Goal: Information Seeking & Learning: Learn about a topic

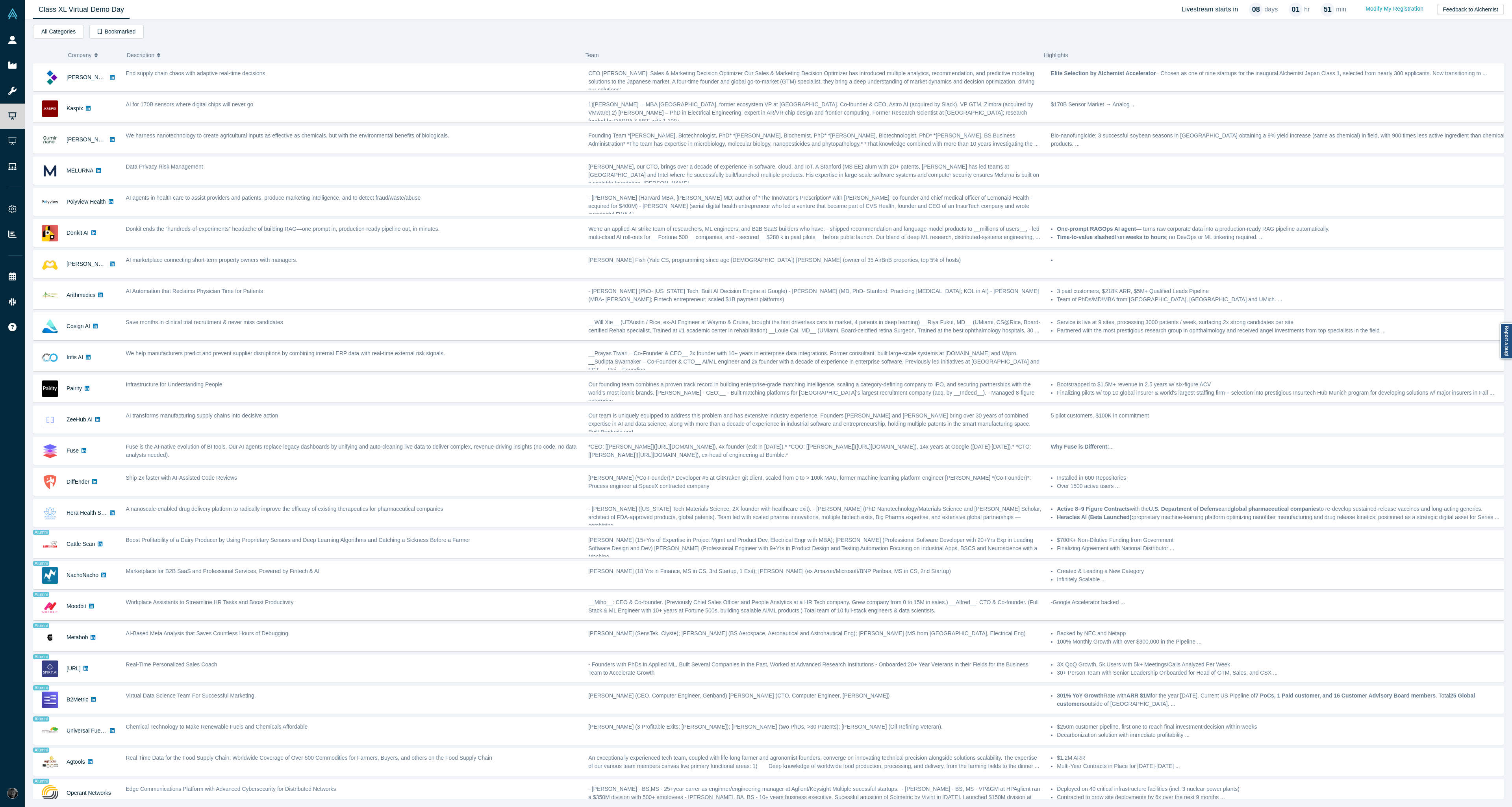
scroll to position [10, 0]
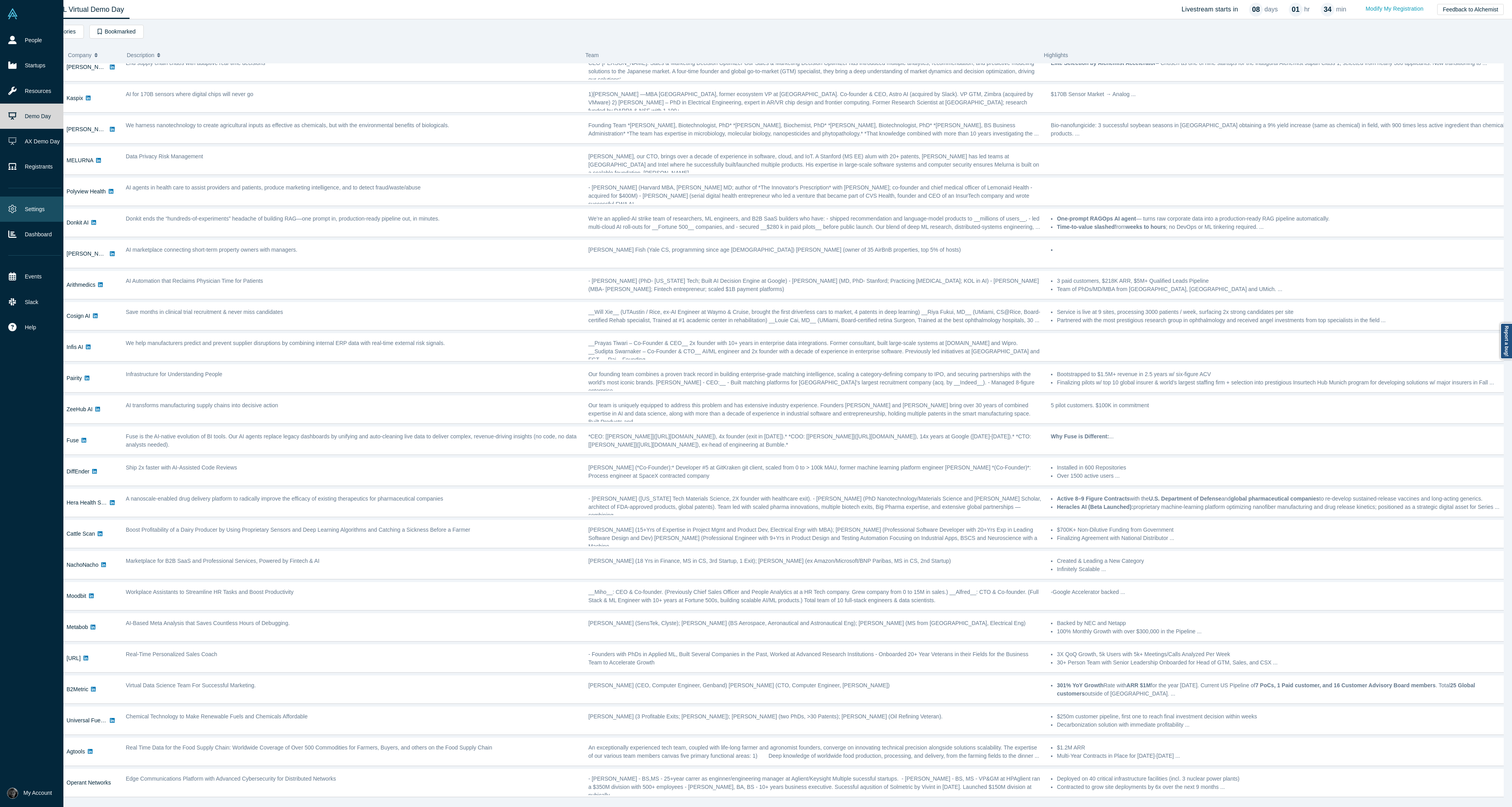
click at [19, 209] on link "Settings" at bounding box center [35, 209] width 69 height 25
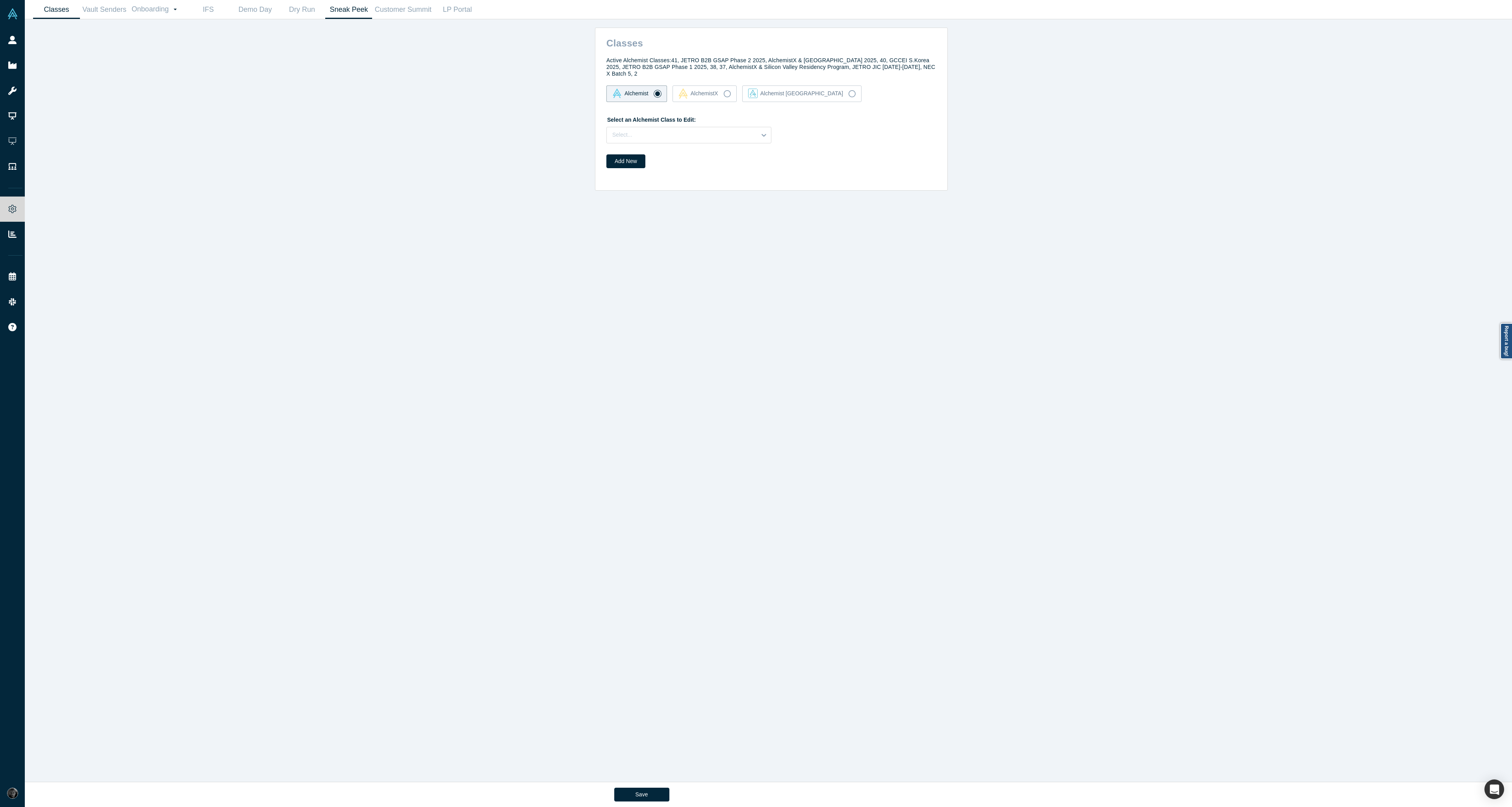
click at [333, 8] on link "Sneak Peek" at bounding box center [349, 10] width 47 height 19
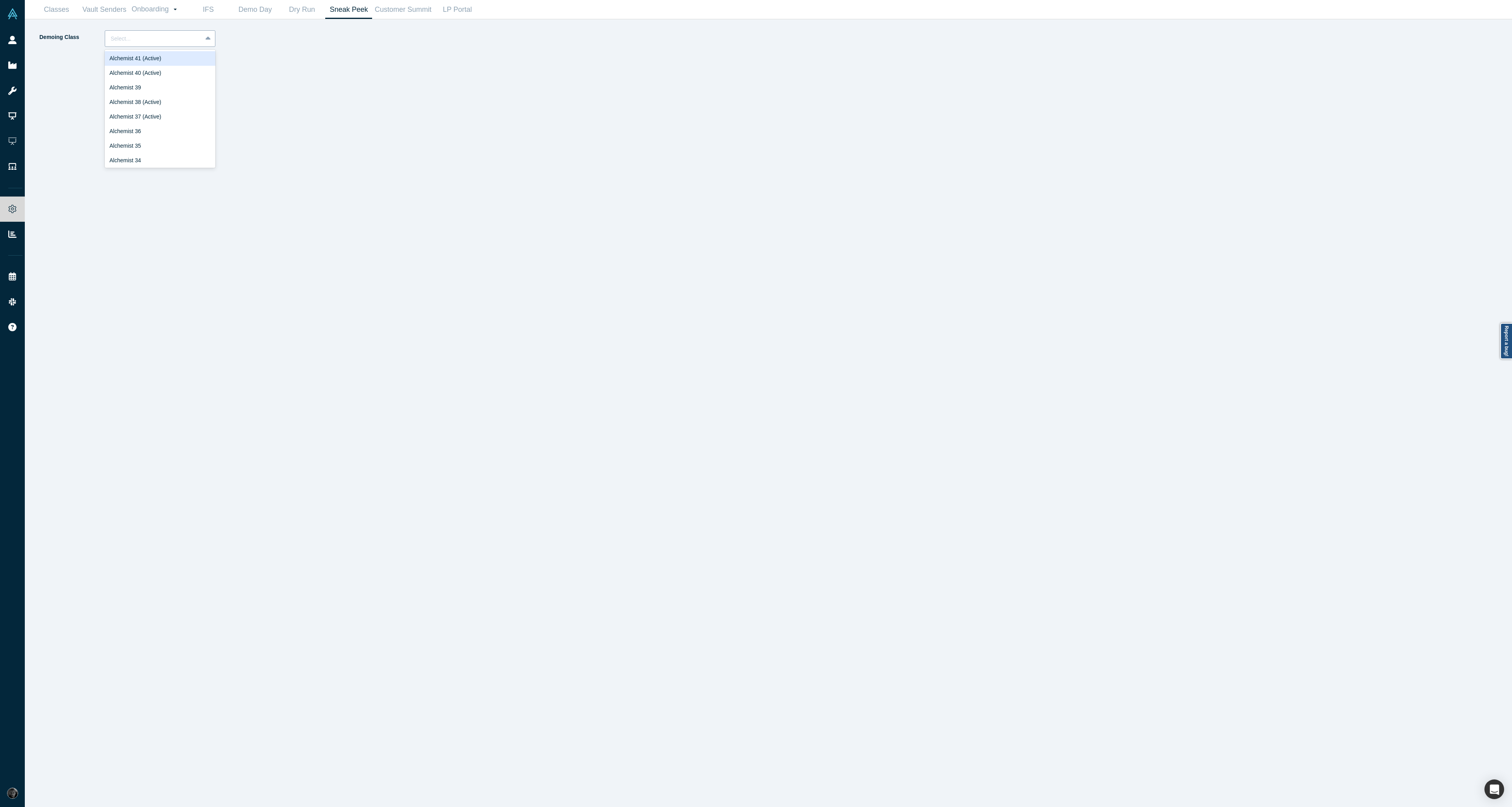
click at [200, 42] on div "Select..." at bounding box center [153, 39] width 97 height 13
click at [179, 94] on div "Alchemist 39" at bounding box center [160, 87] width 111 height 15
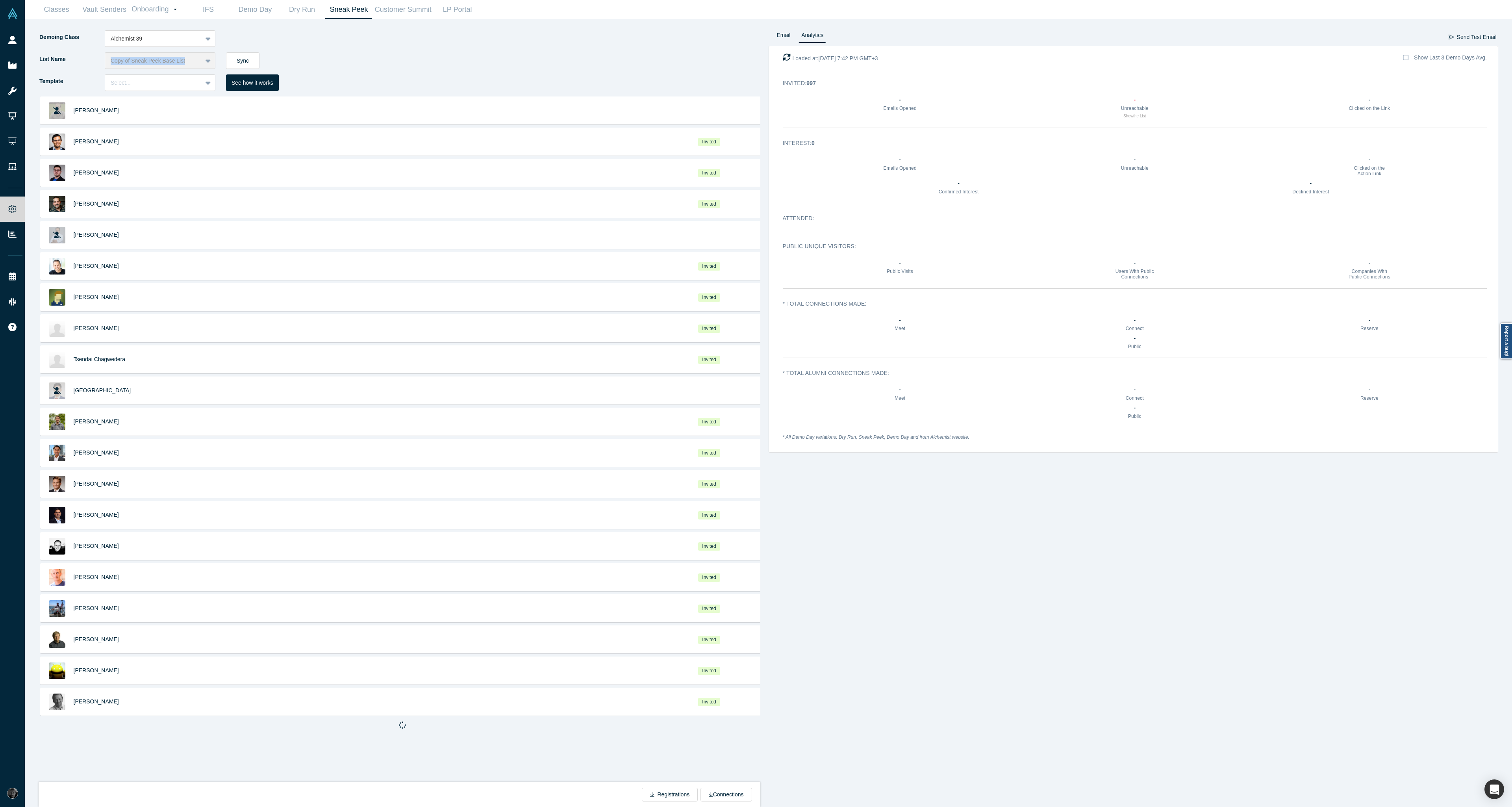
drag, startPoint x: 114, startPoint y: 57, endPoint x: 107, endPoint y: 57, distance: 7.0
click at [107, 57] on div "Copy of Sneak Peek Base List" at bounding box center [160, 60] width 111 height 16
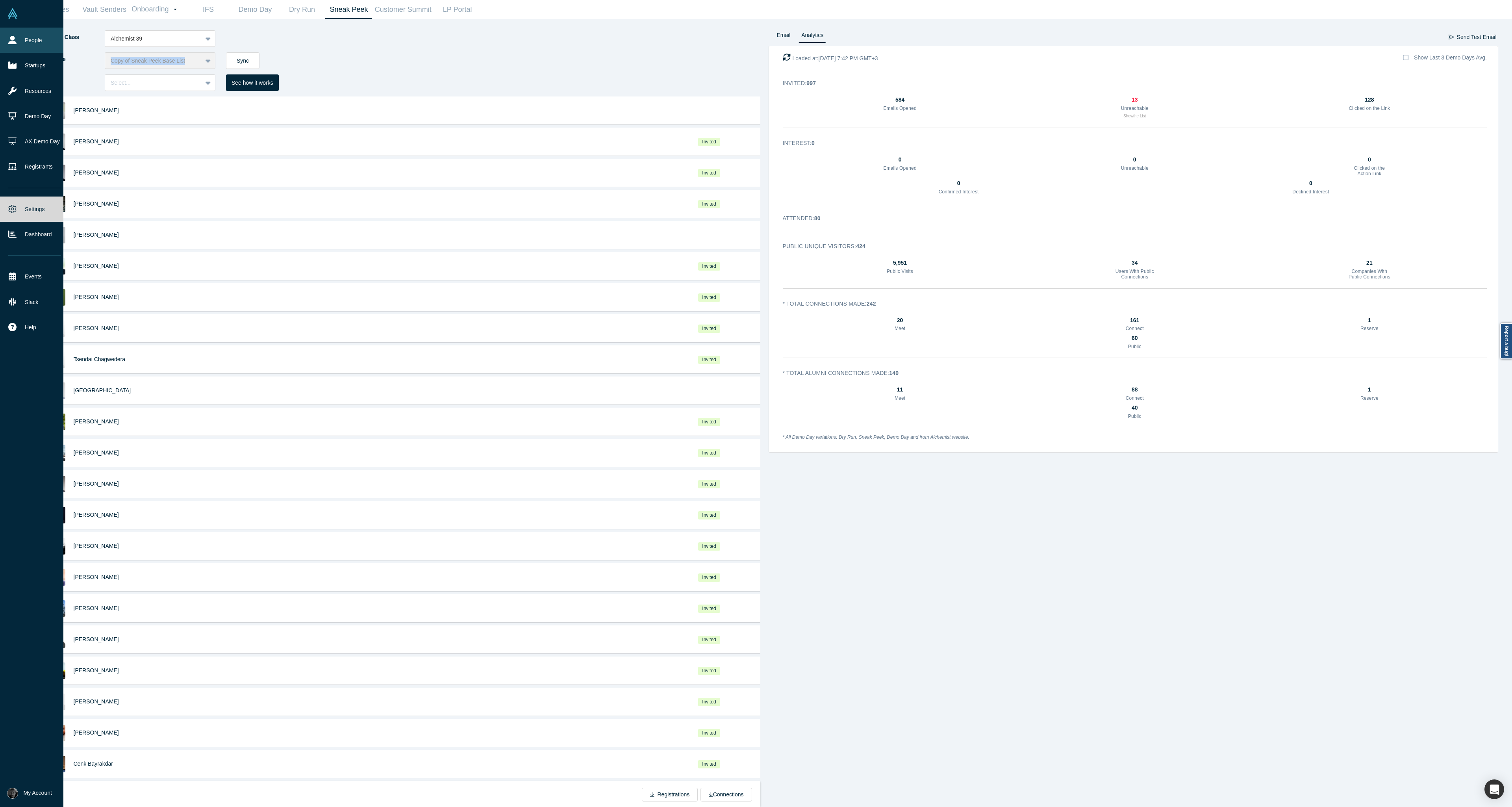
click at [8, 46] on link "People" at bounding box center [35, 40] width 69 height 25
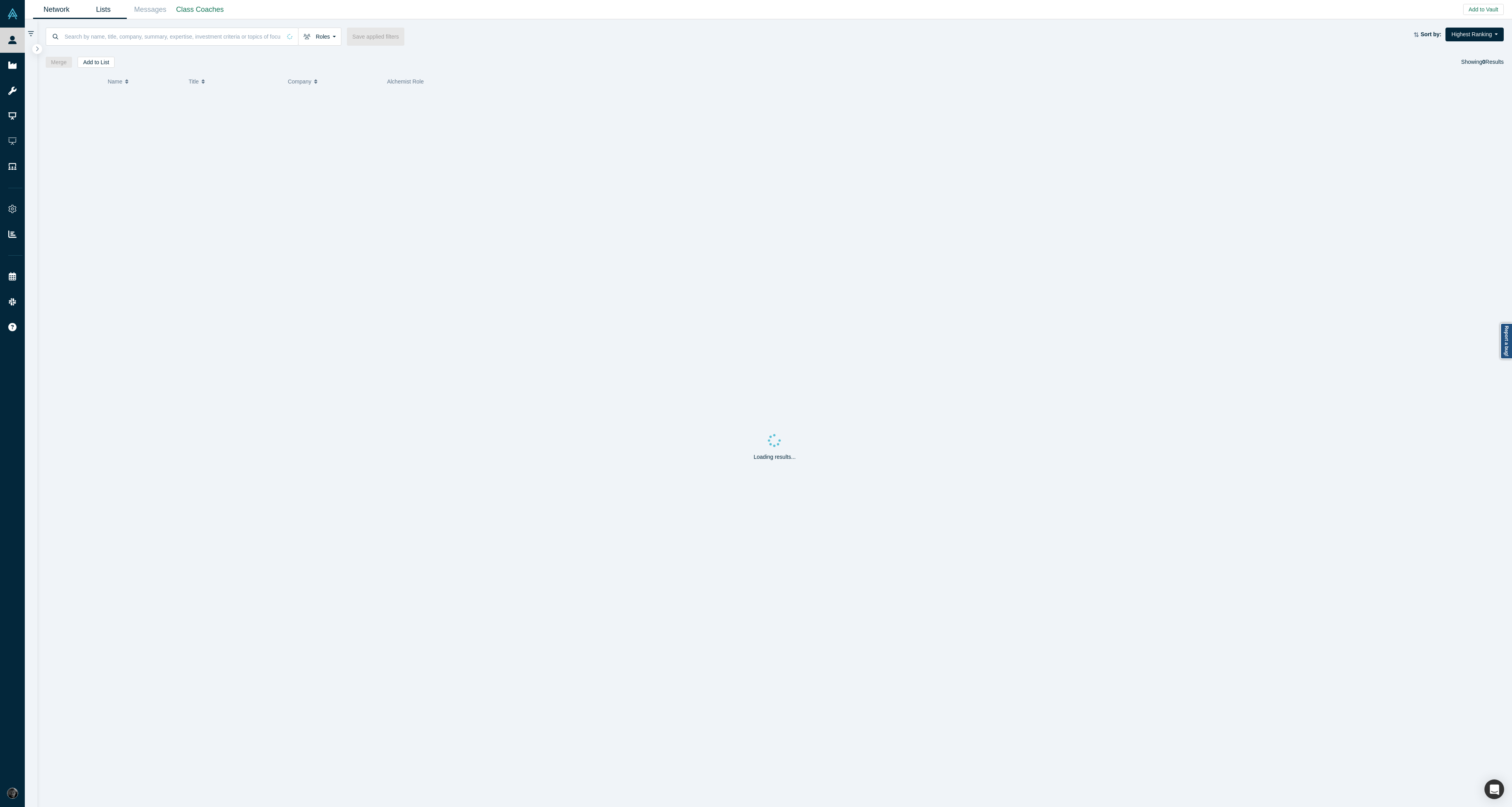
click at [99, 10] on link "Lists" at bounding box center [103, 10] width 47 height 19
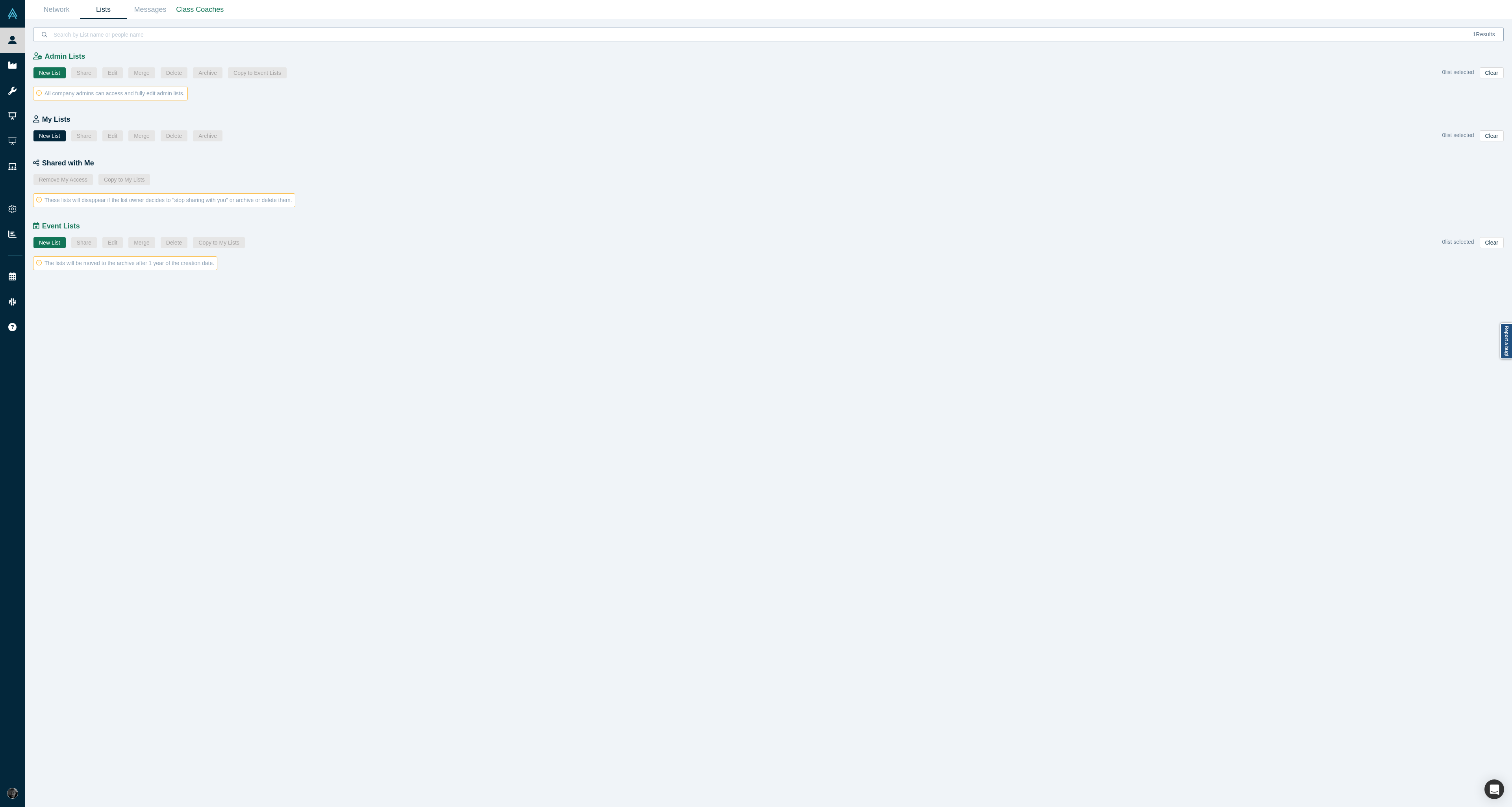
click at [206, 36] on input at bounding box center [758, 35] width 1412 height 19
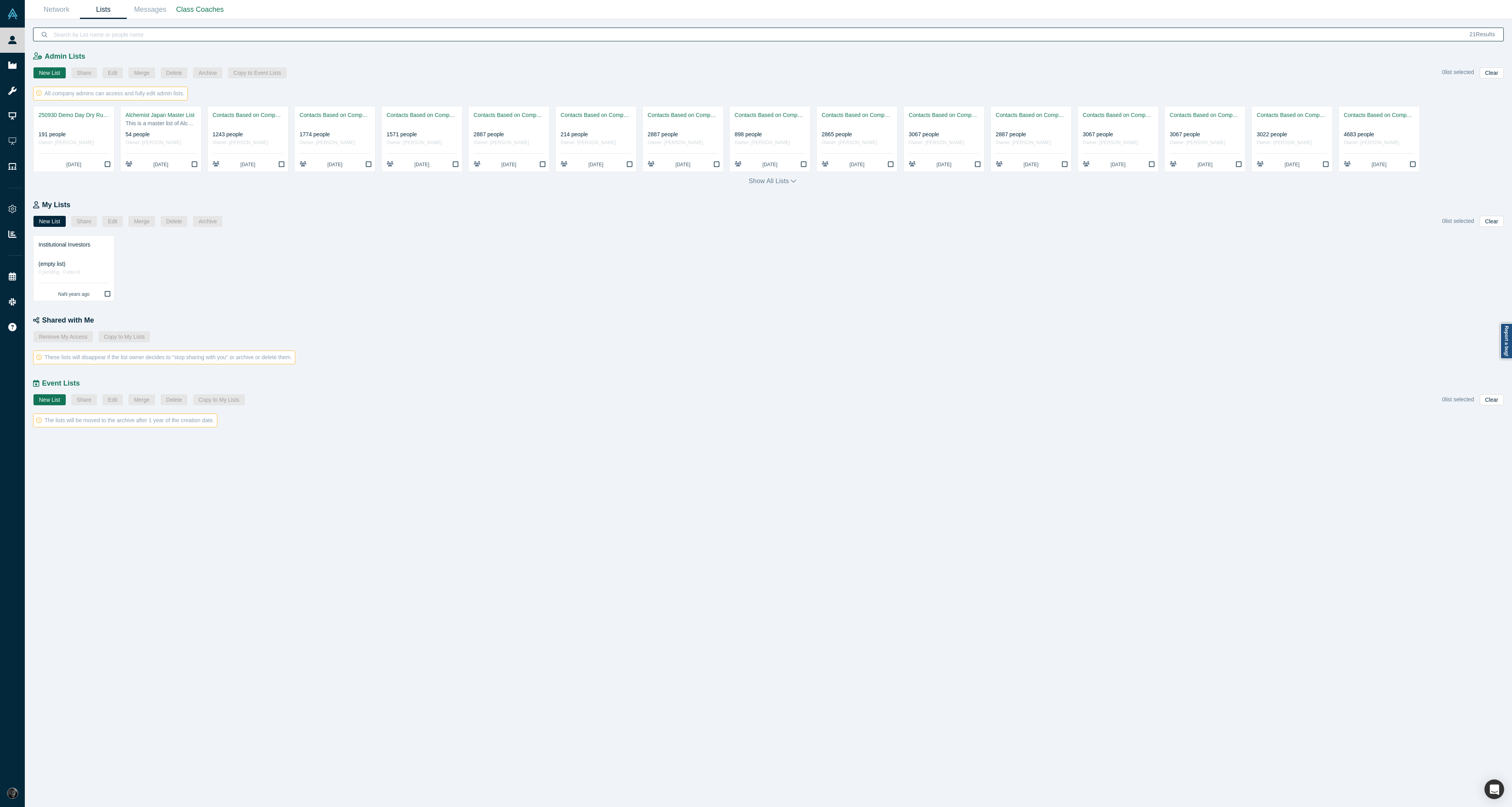
paste input "Copy of Sneak Peek Base List"
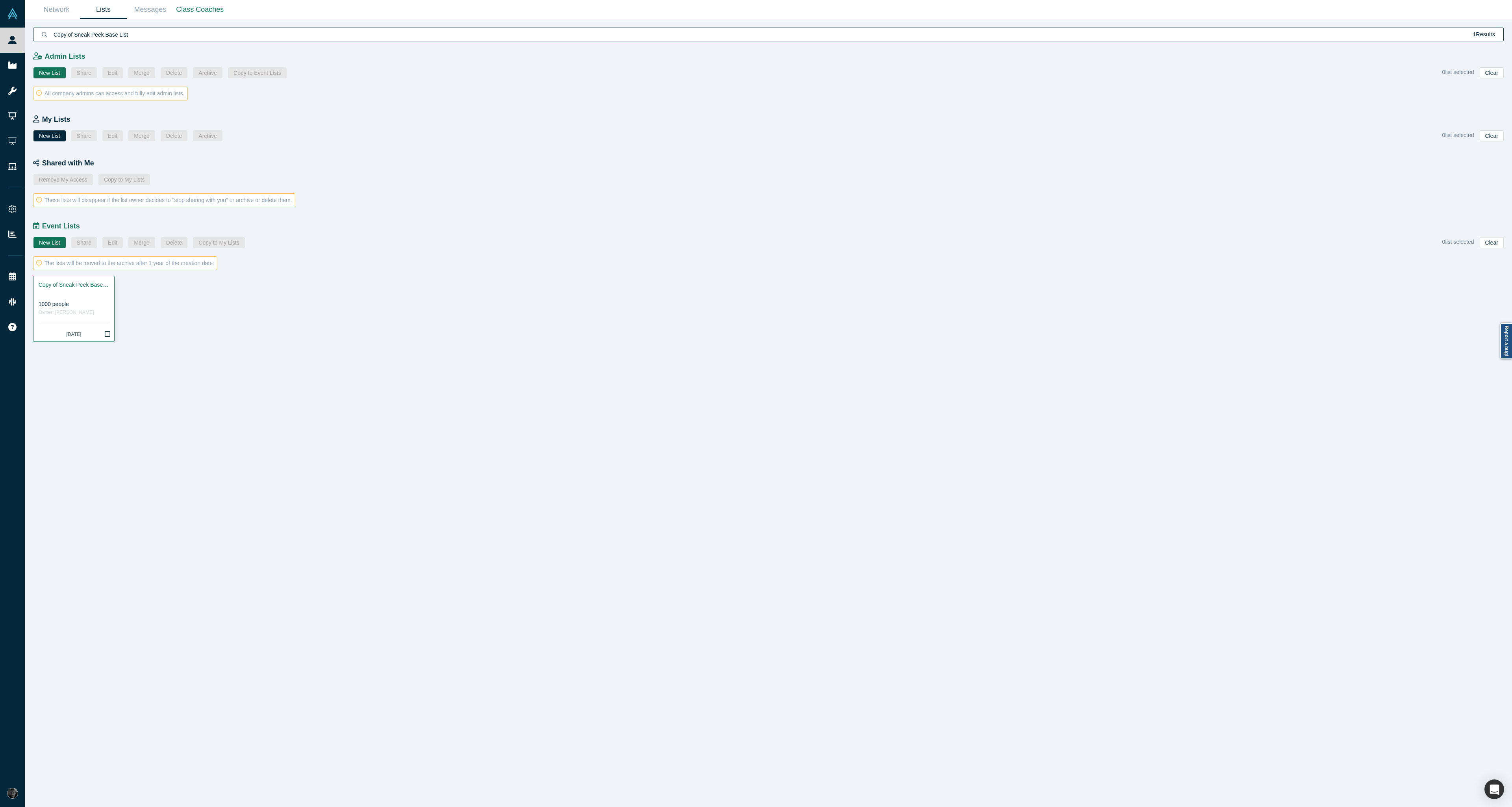
type input "Copy of Sneak Peek Base List"
click at [100, 292] on div at bounding box center [74, 293] width 70 height 8
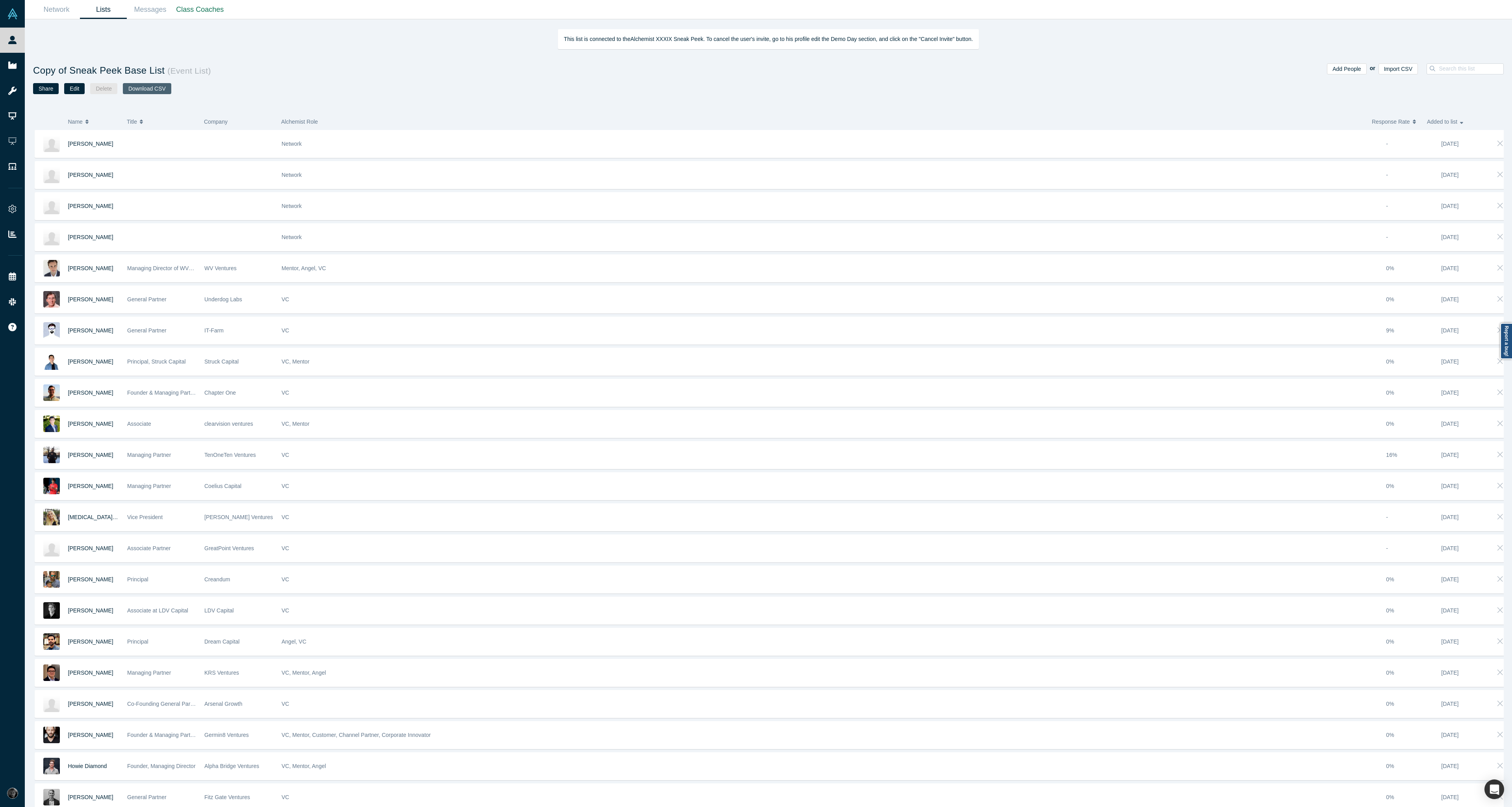
click at [147, 86] on button "Download CSV" at bounding box center [147, 89] width 49 height 11
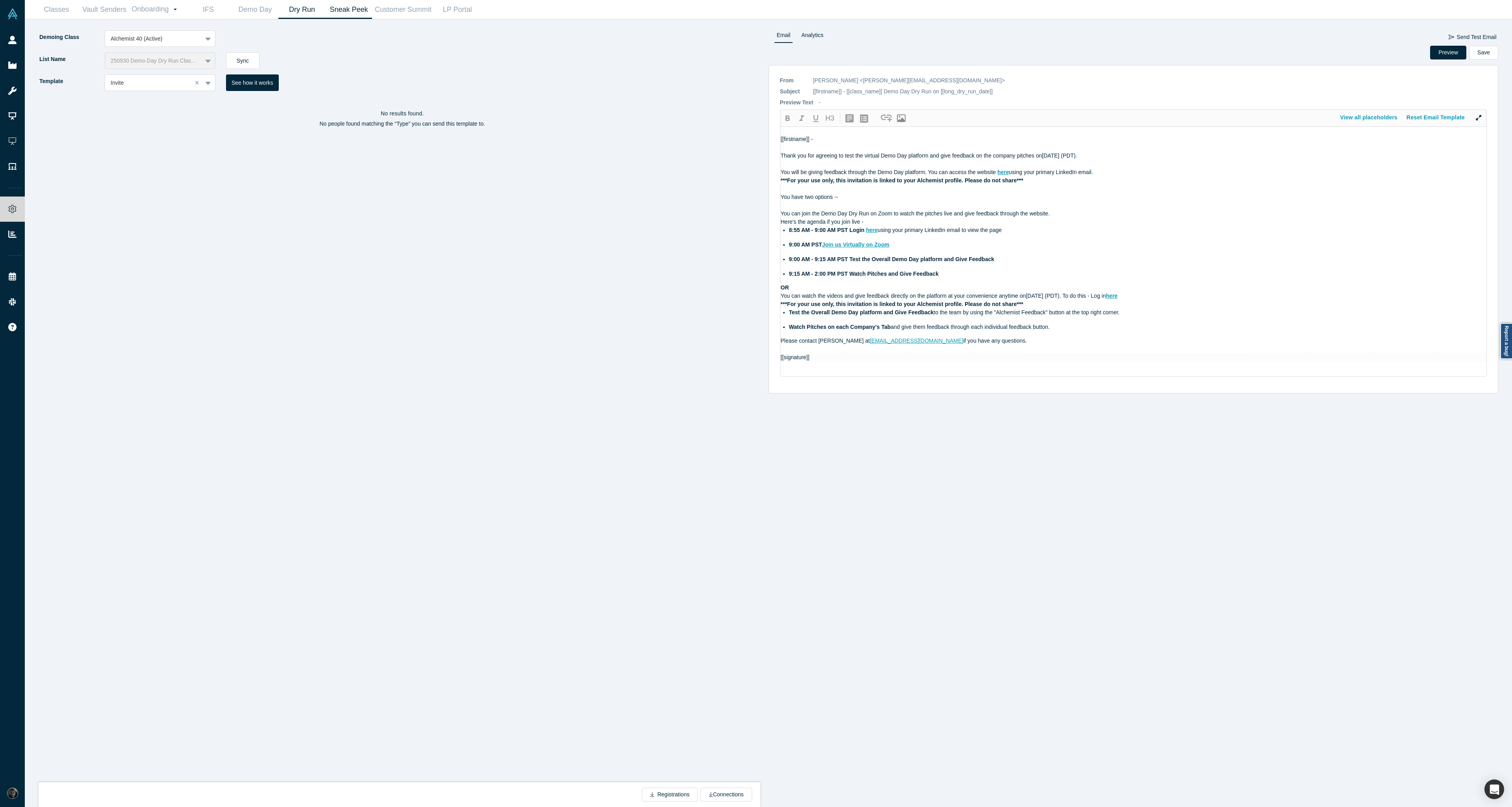
click at [328, 15] on link "Sneak Peek" at bounding box center [349, 10] width 47 height 19
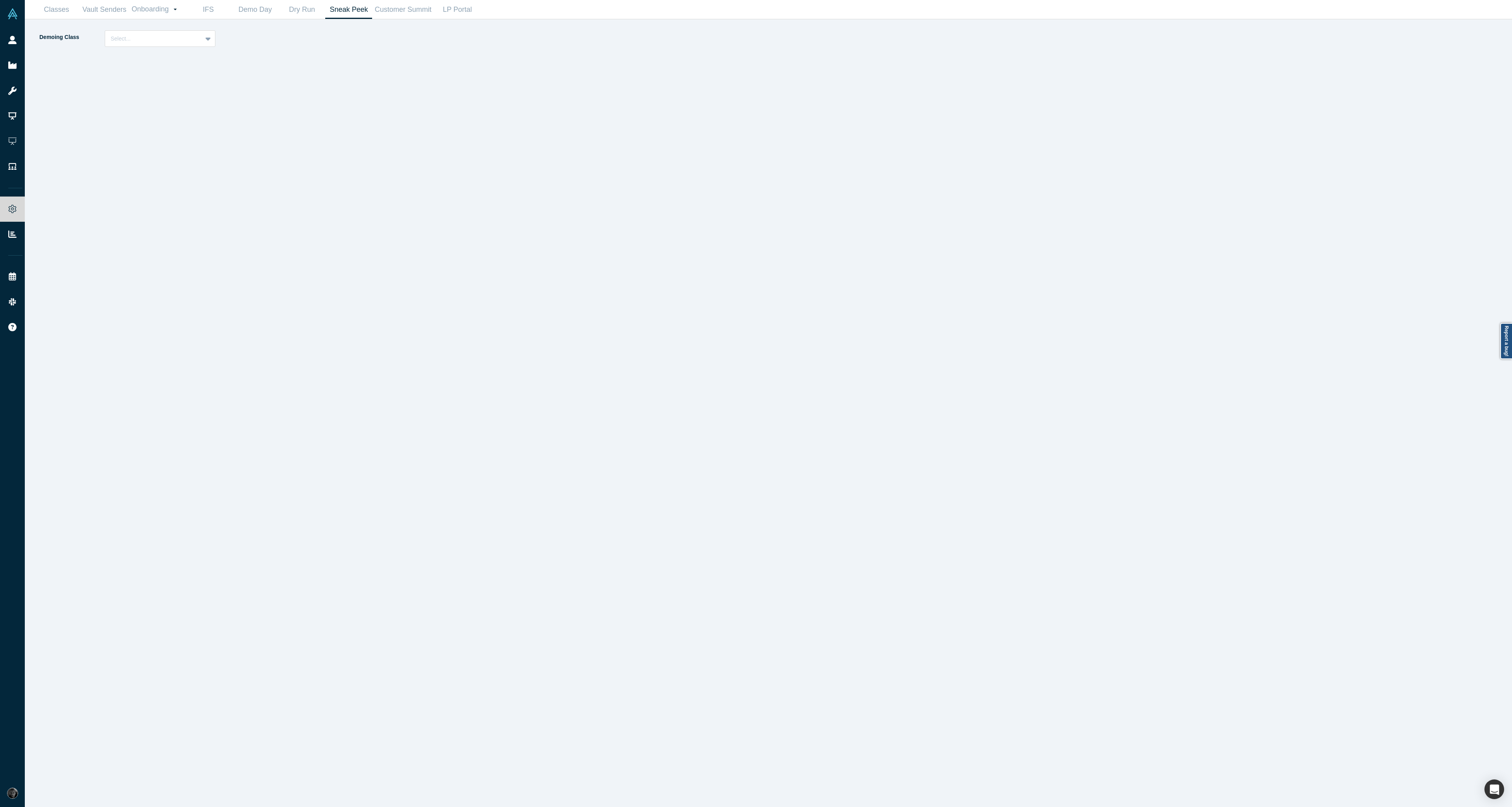
click at [200, 39] on div "Select..." at bounding box center [153, 39] width 97 height 13
click at [187, 94] on div "Alchemist 39" at bounding box center [160, 87] width 111 height 15
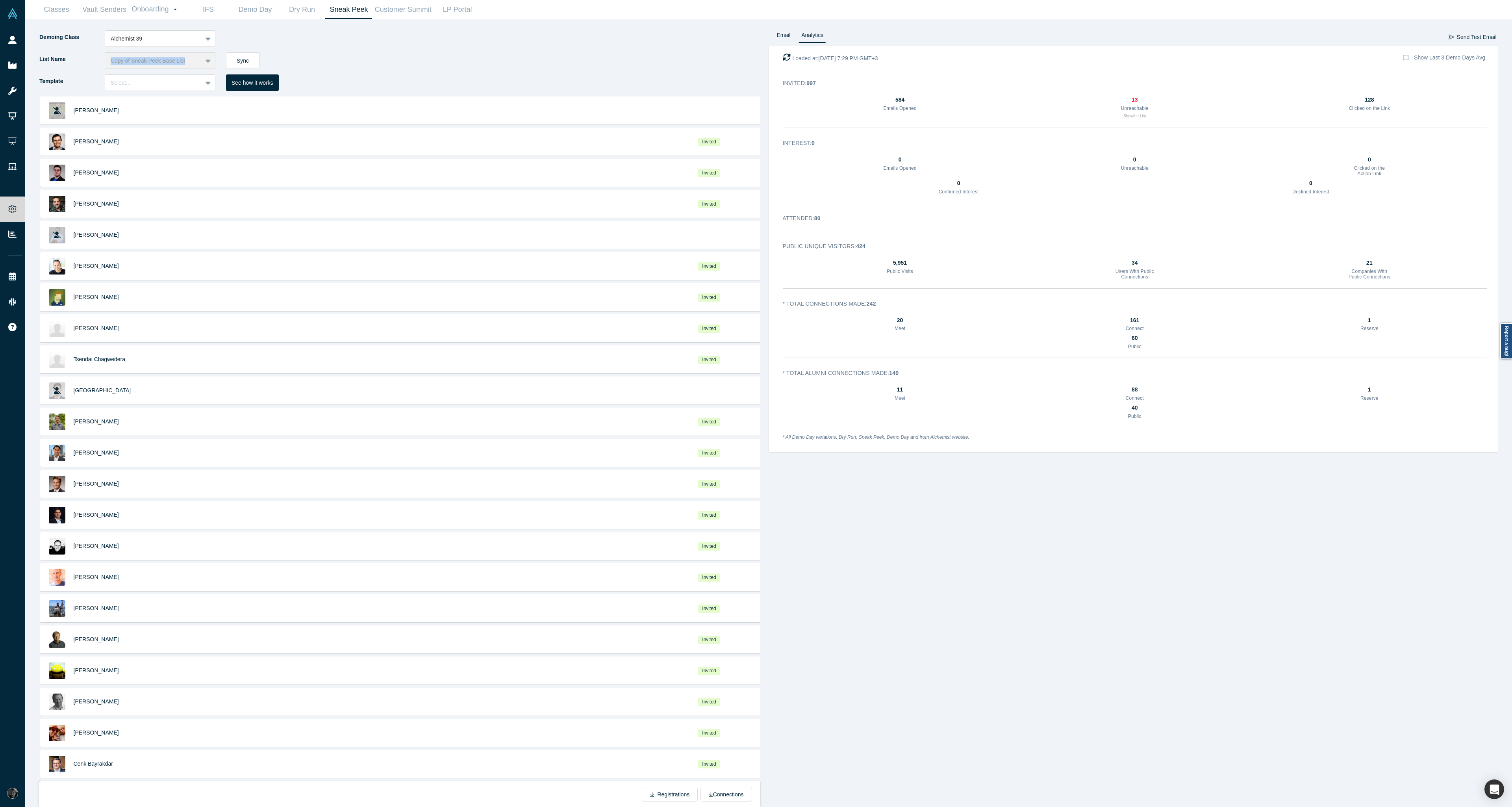
drag, startPoint x: 186, startPoint y: 61, endPoint x: 107, endPoint y: 60, distance: 79.0
click at [107, 60] on div "Copy of Sneak Peek Base List" at bounding box center [160, 60] width 111 height 16
click at [383, 65] on div "List Name Copy of Sneak Peek Base List Sync" at bounding box center [404, 63] width 730 height 22
click at [188, 40] on div at bounding box center [154, 39] width 86 height 10
click at [177, 101] on div "Alchemist 38 (Active)" at bounding box center [160, 102] width 111 height 15
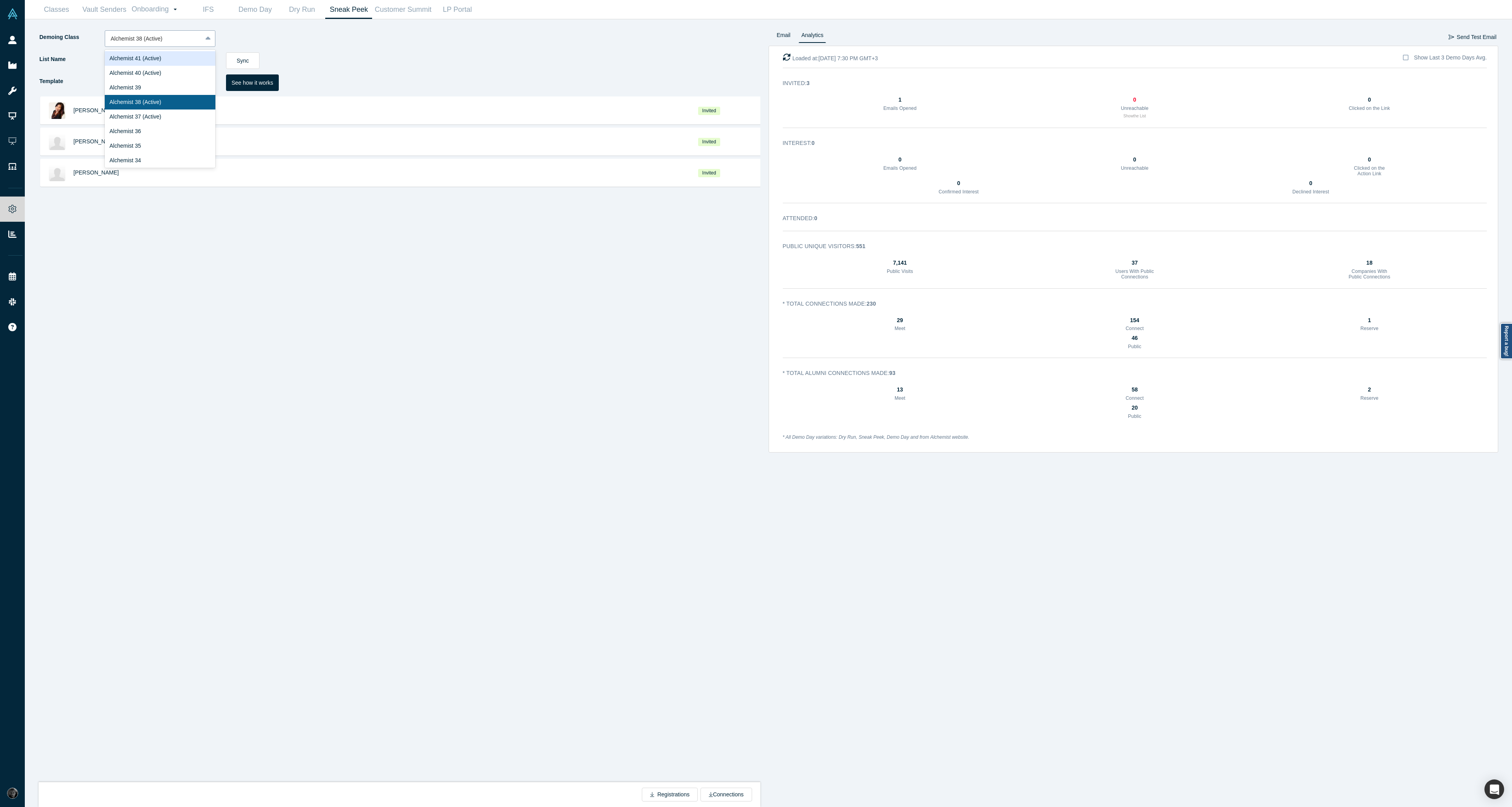
click at [192, 39] on div at bounding box center [154, 39] width 86 height 10
click at [166, 113] on div "Alchemist 37 (Active)" at bounding box center [160, 116] width 111 height 15
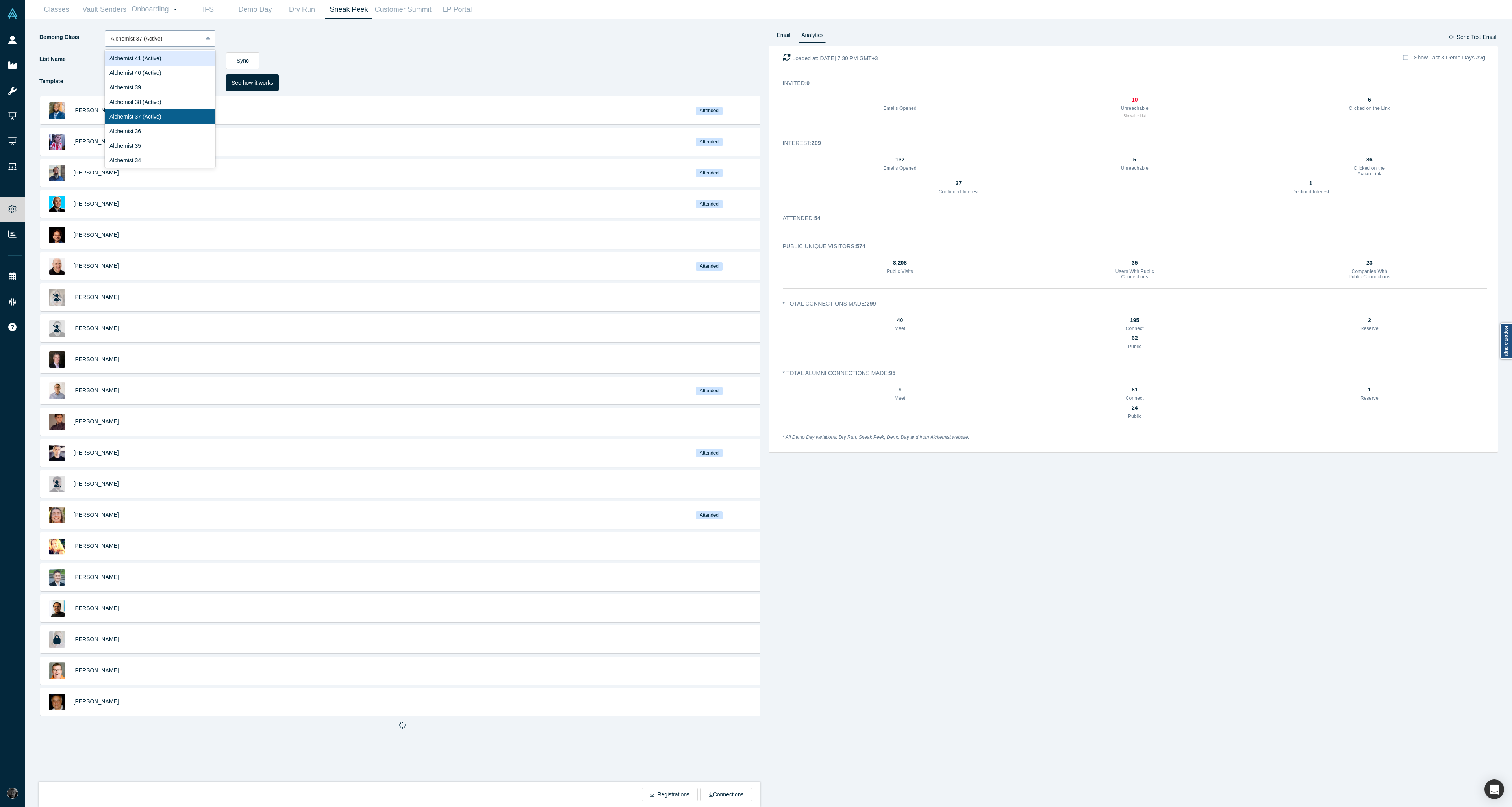
click at [204, 41] on div at bounding box center [208, 39] width 12 height 14
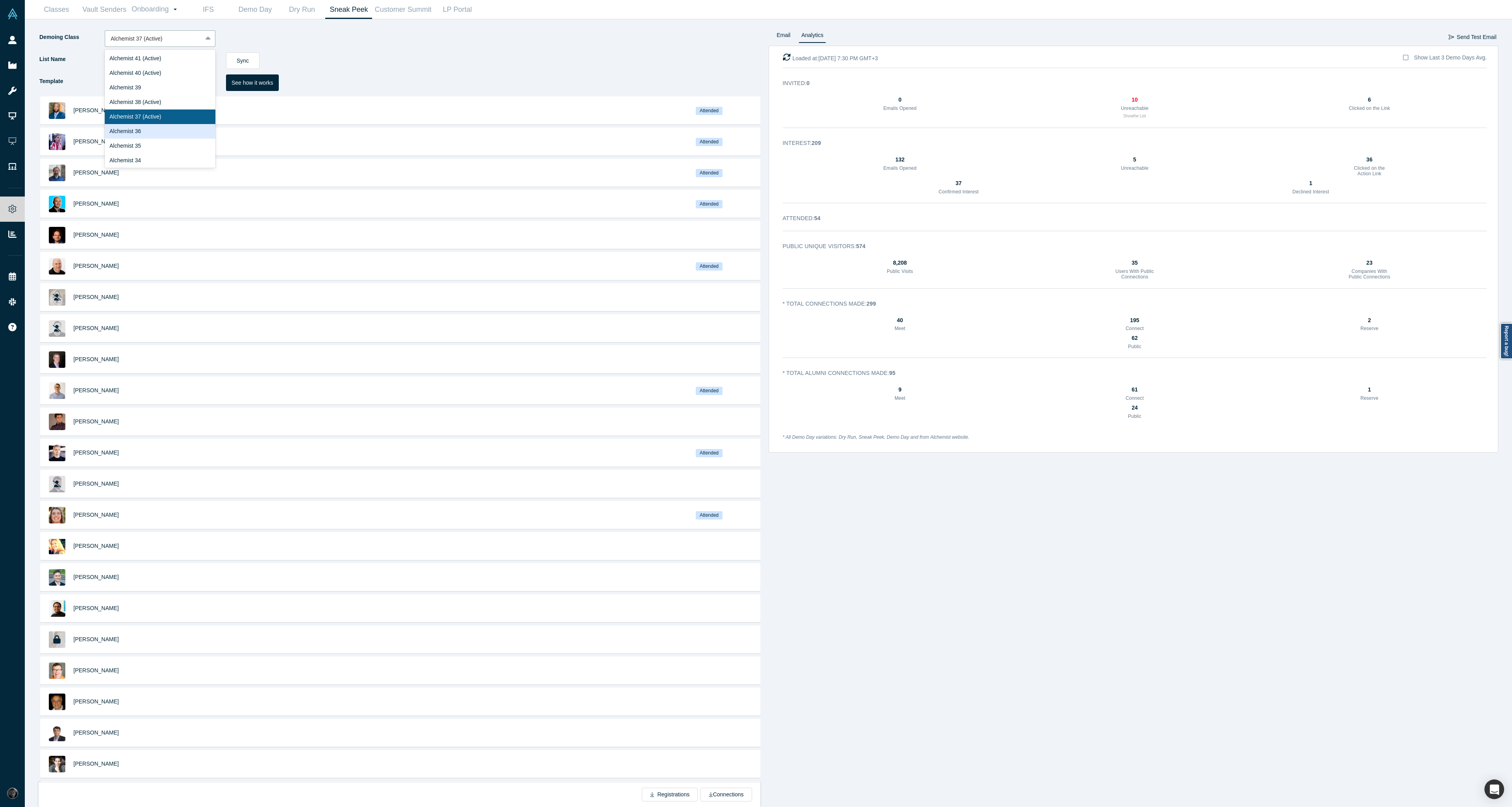
click at [113, 134] on div "Alchemist 36" at bounding box center [160, 131] width 111 height 15
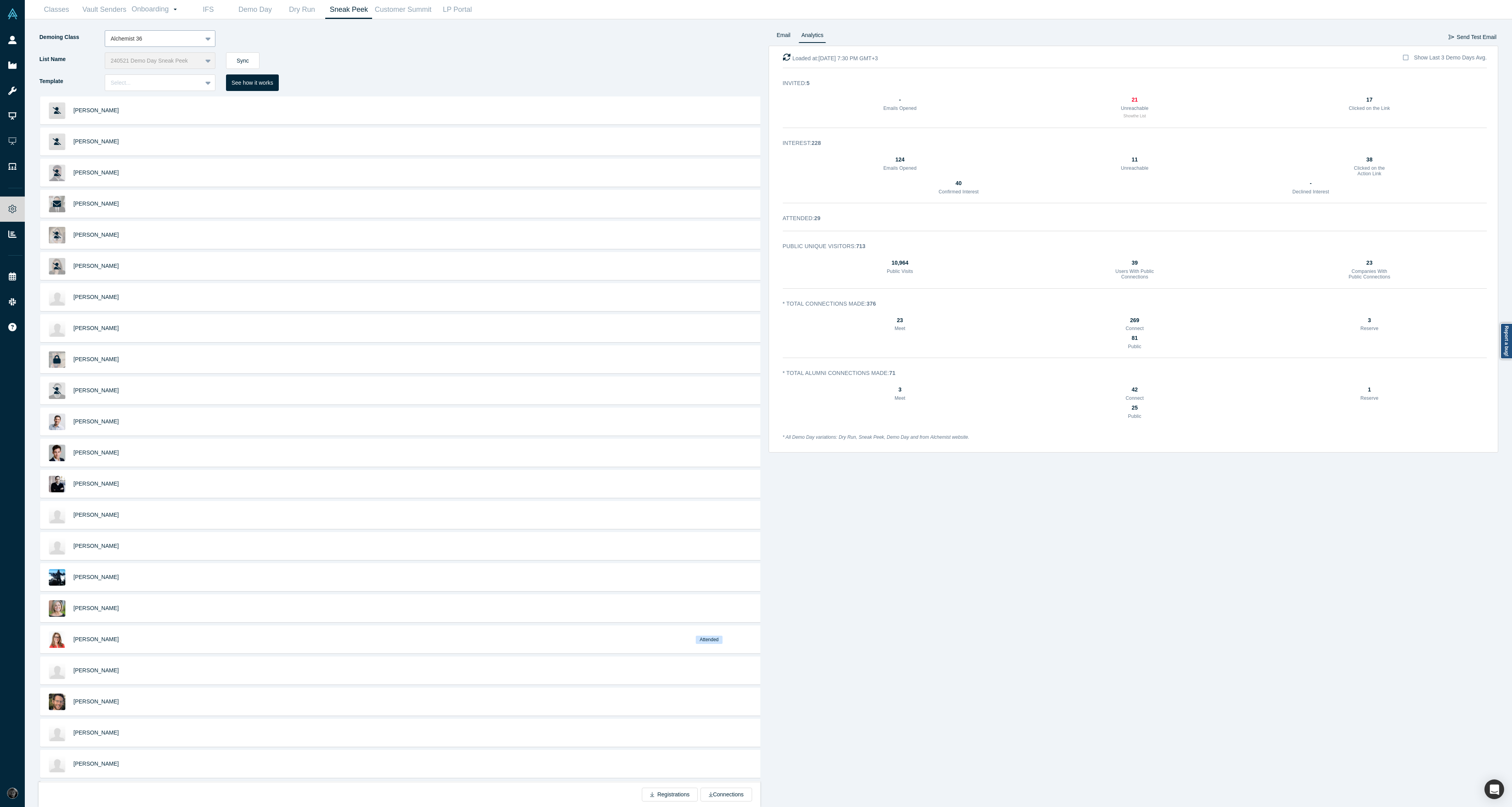
click at [196, 42] on div at bounding box center [154, 39] width 86 height 10
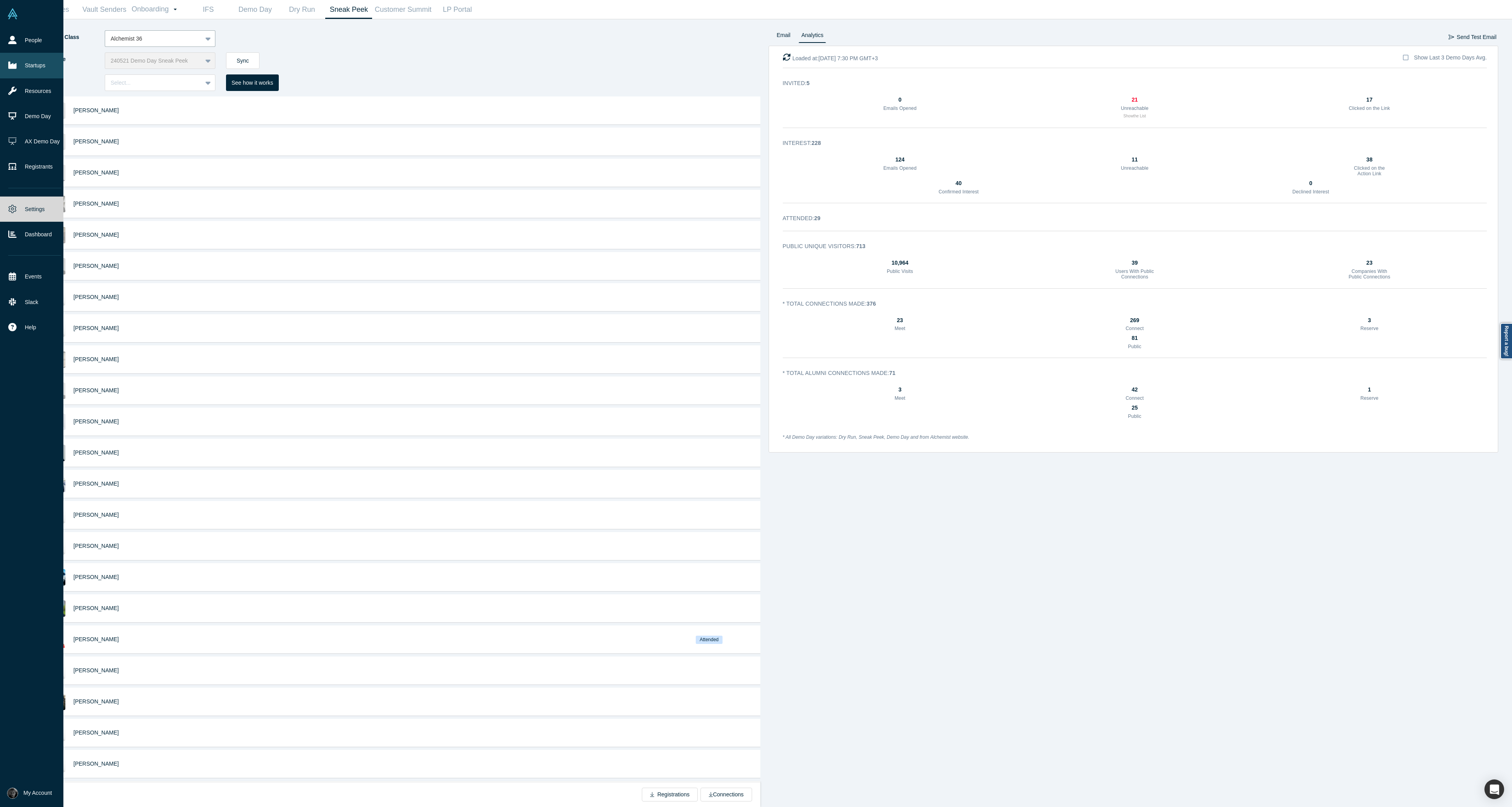
click at [9, 64] on icon at bounding box center [12, 65] width 8 height 7
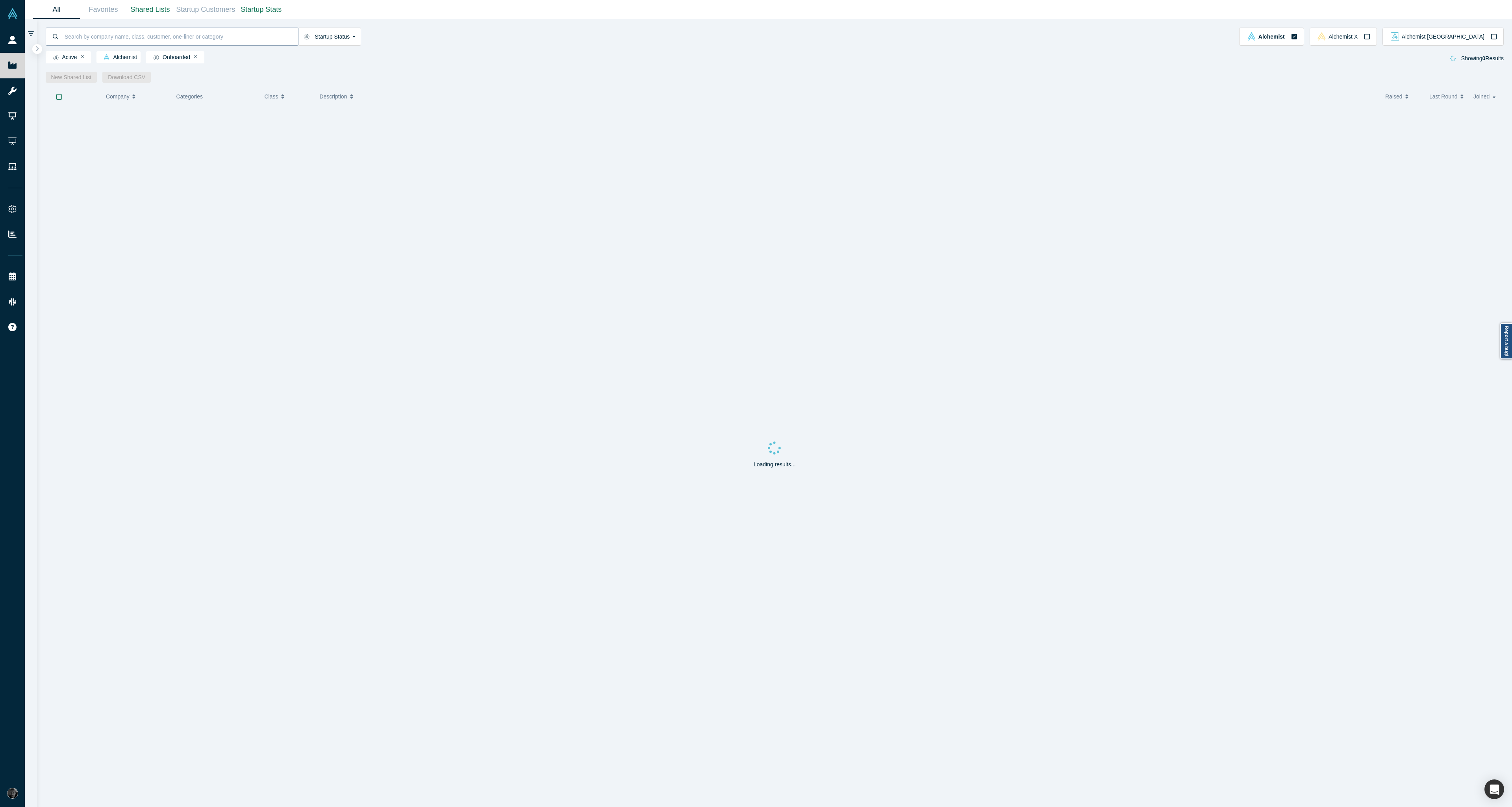
click at [166, 36] on input at bounding box center [181, 36] width 234 height 19
type input "nachonacho"
click at [344, 185] on div "Marketplace for B2B SaaS and Professional Services, Powered by Fintech & AI" at bounding box center [850, 174] width 1072 height 25
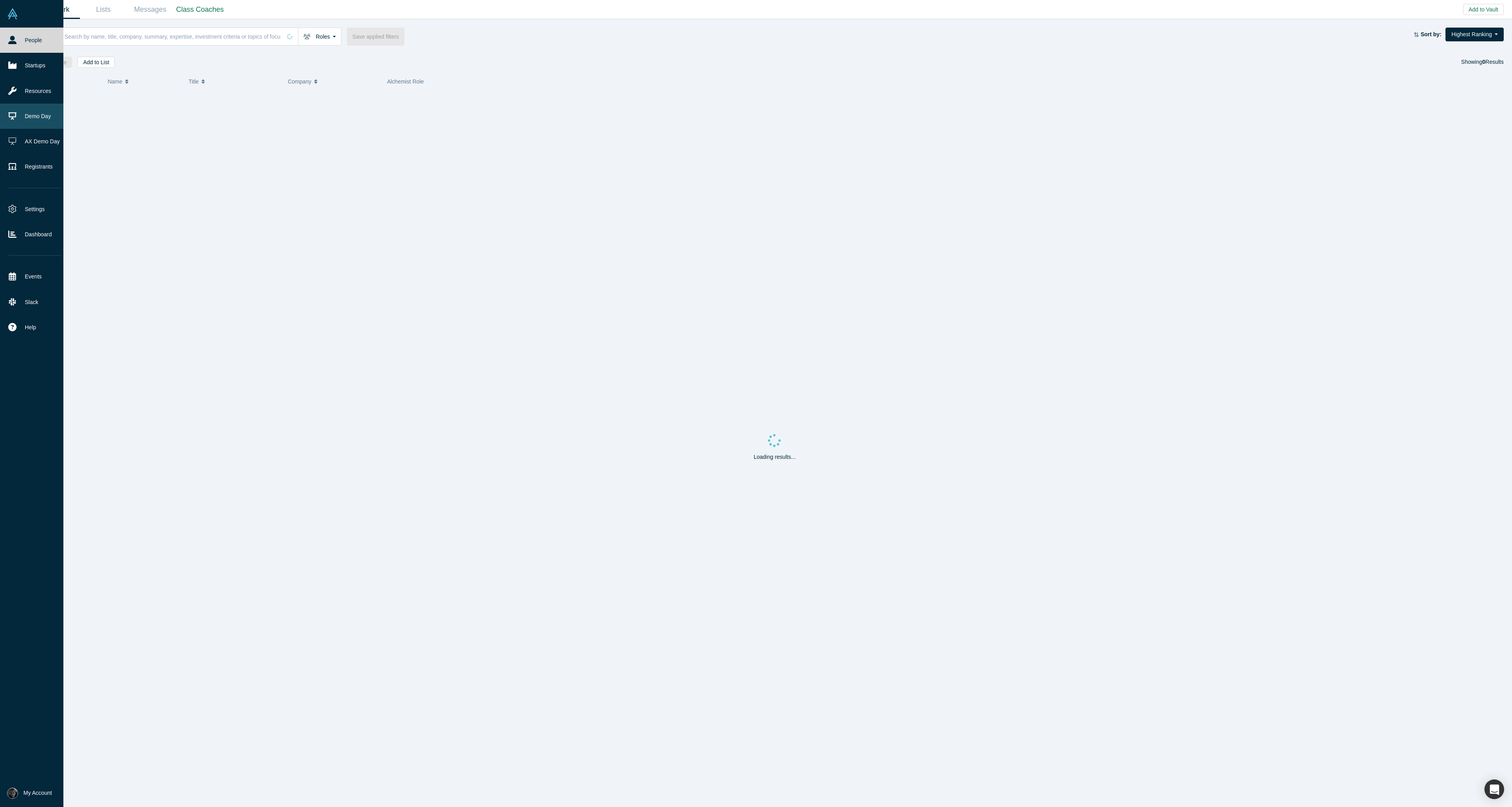
click at [39, 117] on link "Demo Day" at bounding box center [35, 116] width 69 height 25
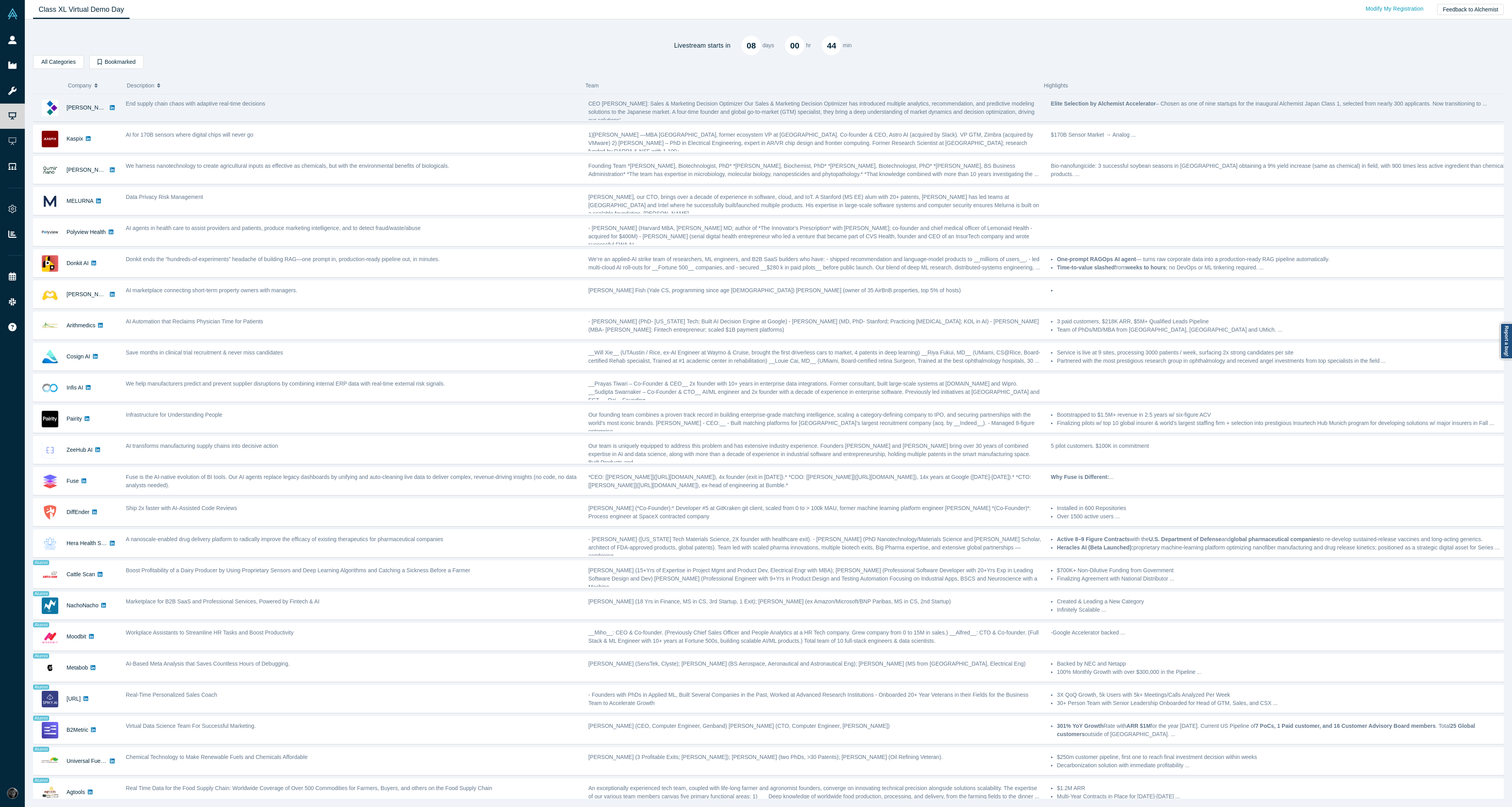
click at [382, 110] on div "End supply chain chaos with adaptive real-time decisions" at bounding box center [353, 107] width 463 height 25
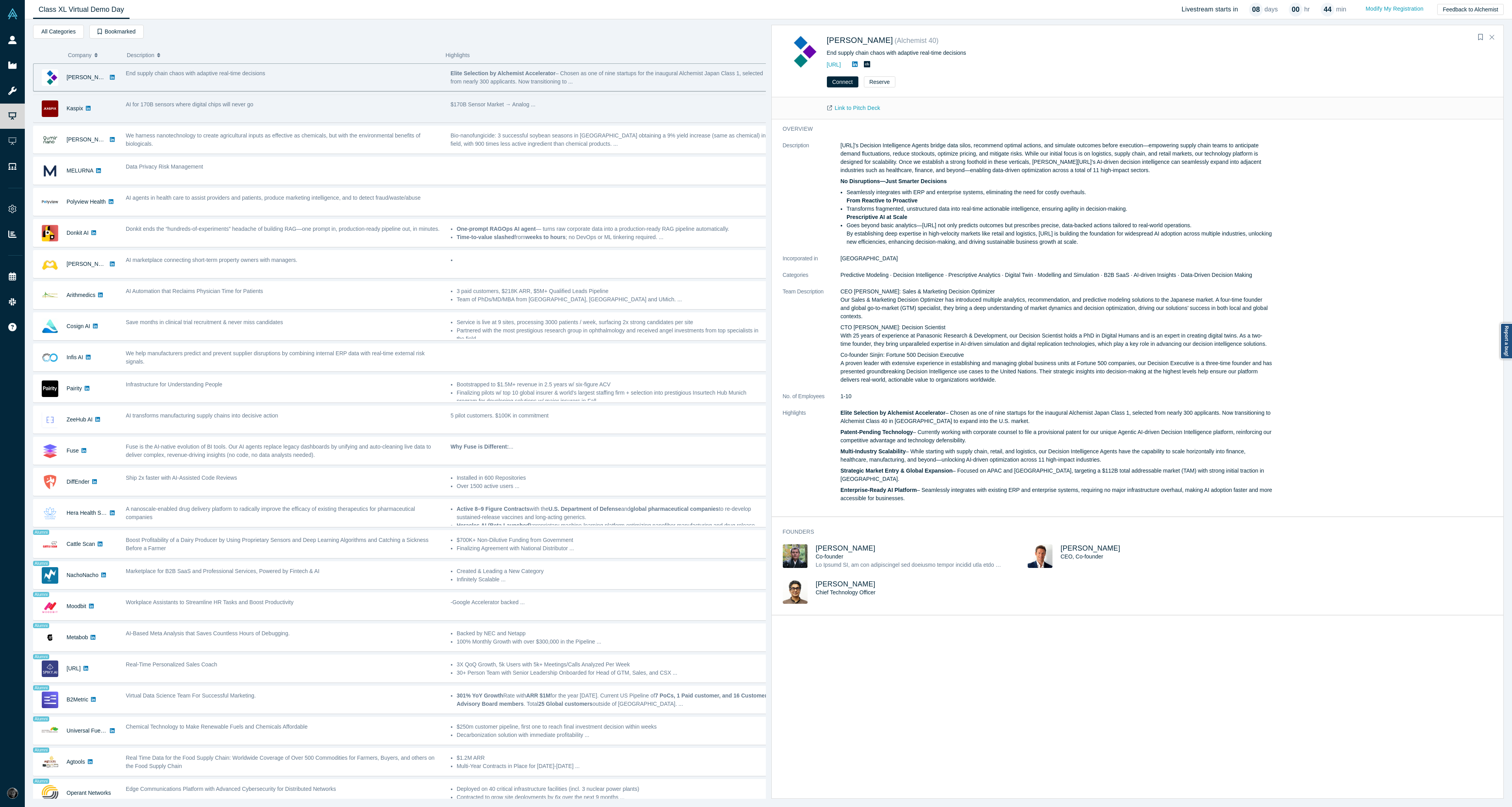
click at [259, 103] on div "AI for 170B sensors where digital chips will never go" at bounding box center [284, 104] width 316 height 8
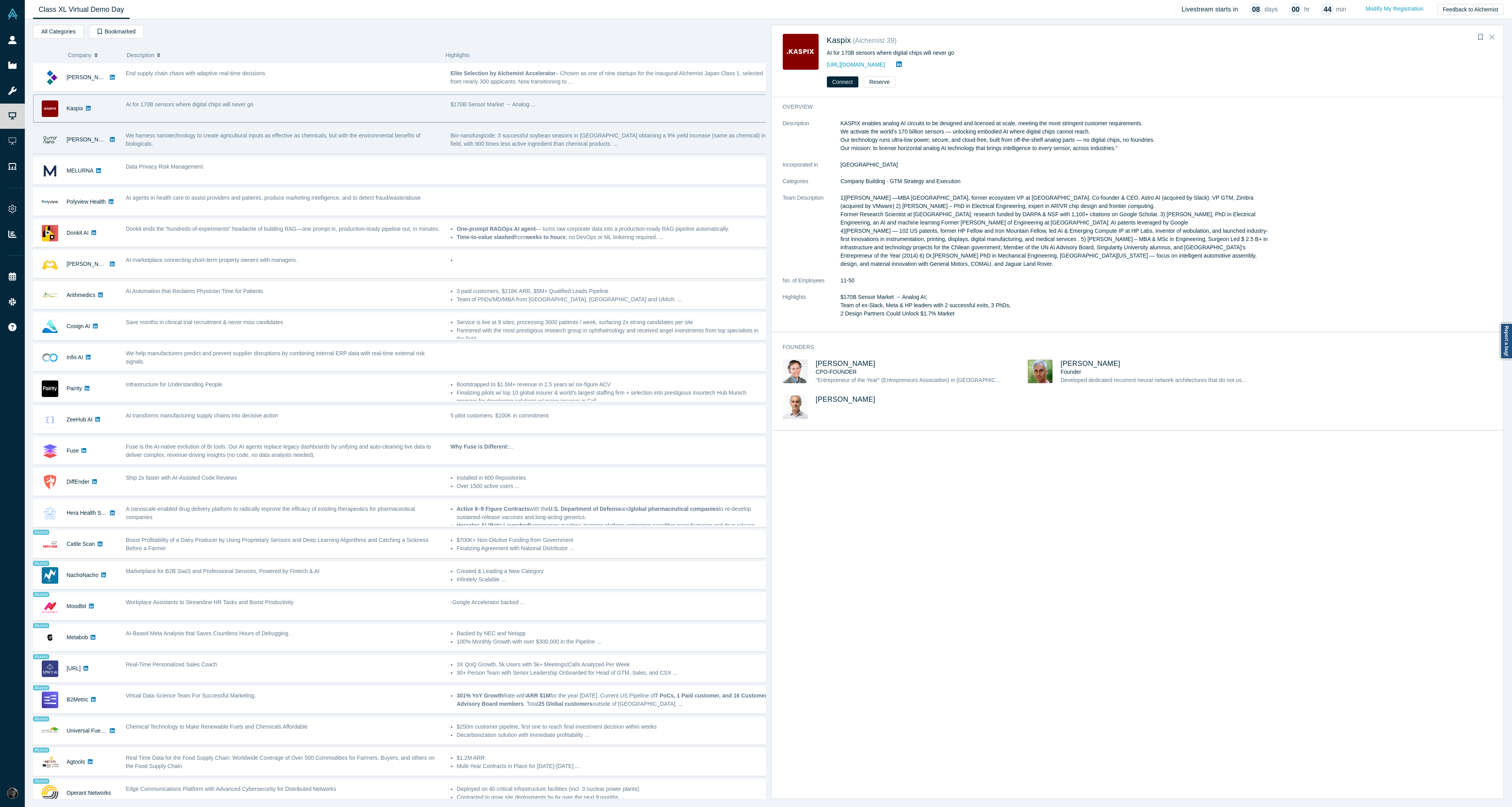
click at [382, 152] on div "[PERSON_NAME] We harness nanotechnology to create agricultural inputs as effect…" at bounding box center [402, 140] width 738 height 28
click at [536, 145] on p "Bio-nanofungicide: 3 successful soybean seasons in [GEOGRAPHIC_DATA] obtaining …" at bounding box center [608, 140] width 316 height 16
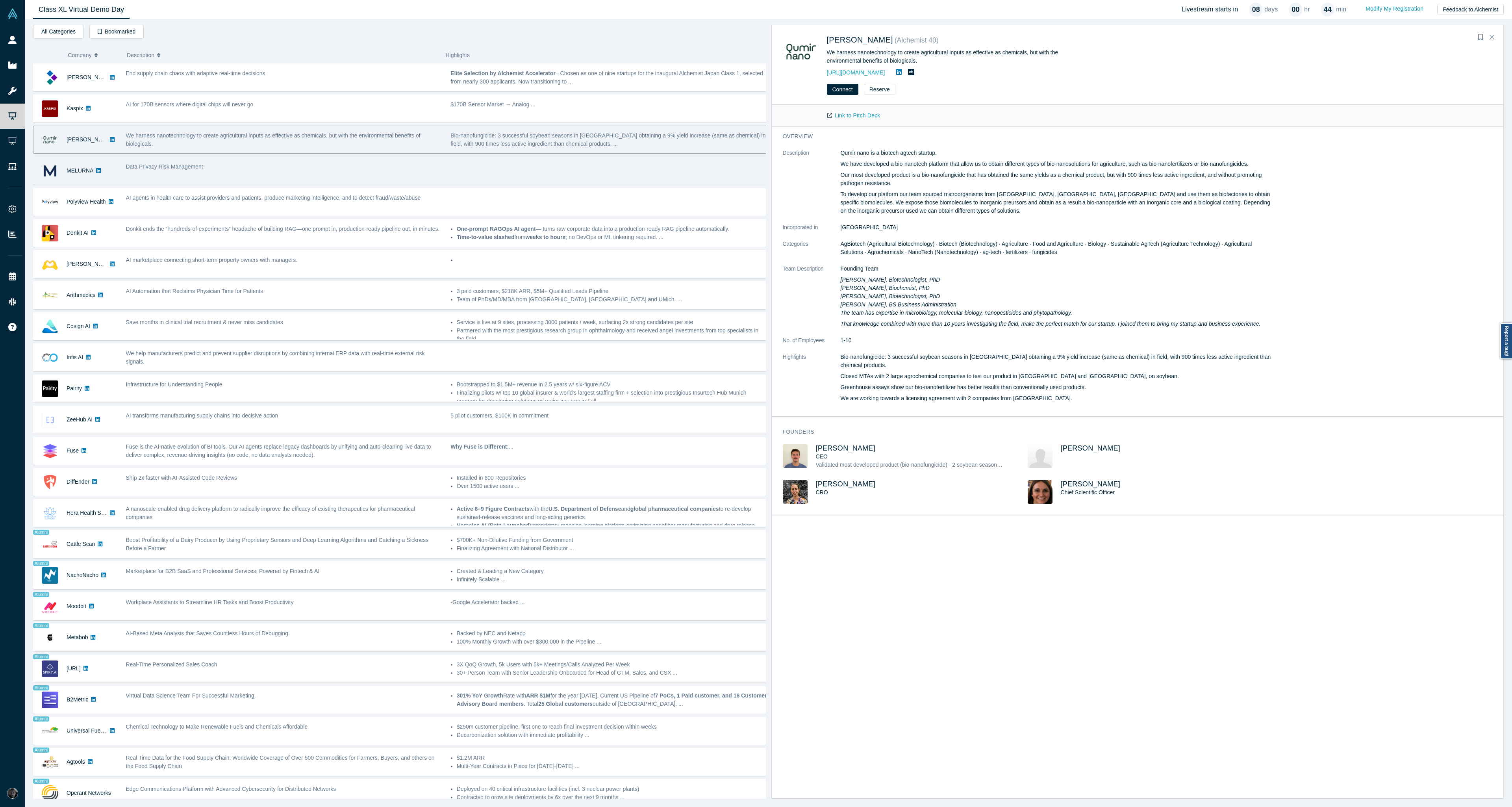
click at [547, 180] on div at bounding box center [609, 171] width 325 height 25
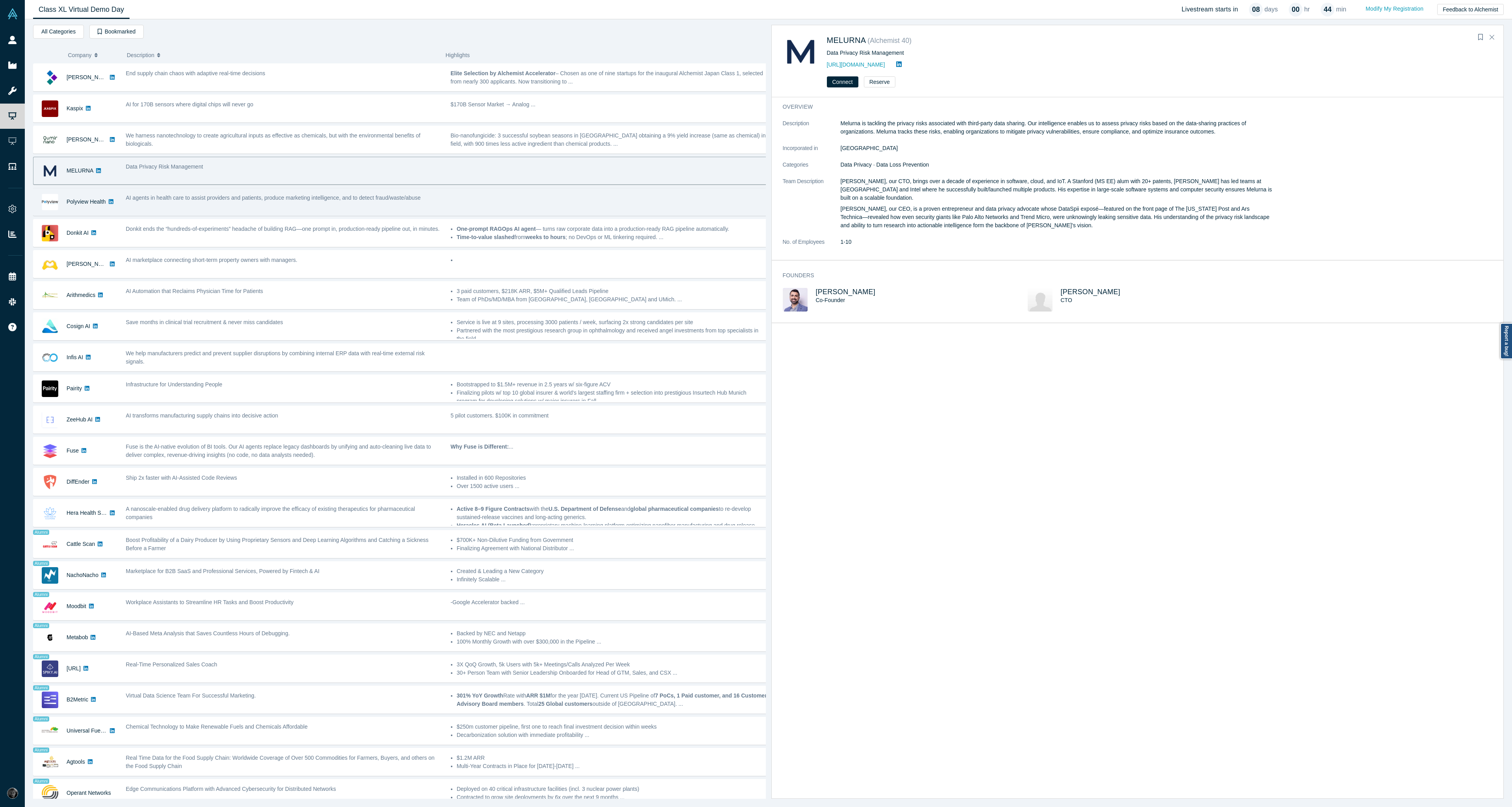
click at [541, 215] on div "Polyview Health AI agents in health care to assist providers and patients, prod…" at bounding box center [402, 202] width 738 height 28
click at [318, 199] on span "AI agents in health care to assist providers and patients, produce marketing in…" at bounding box center [274, 197] width 295 height 6
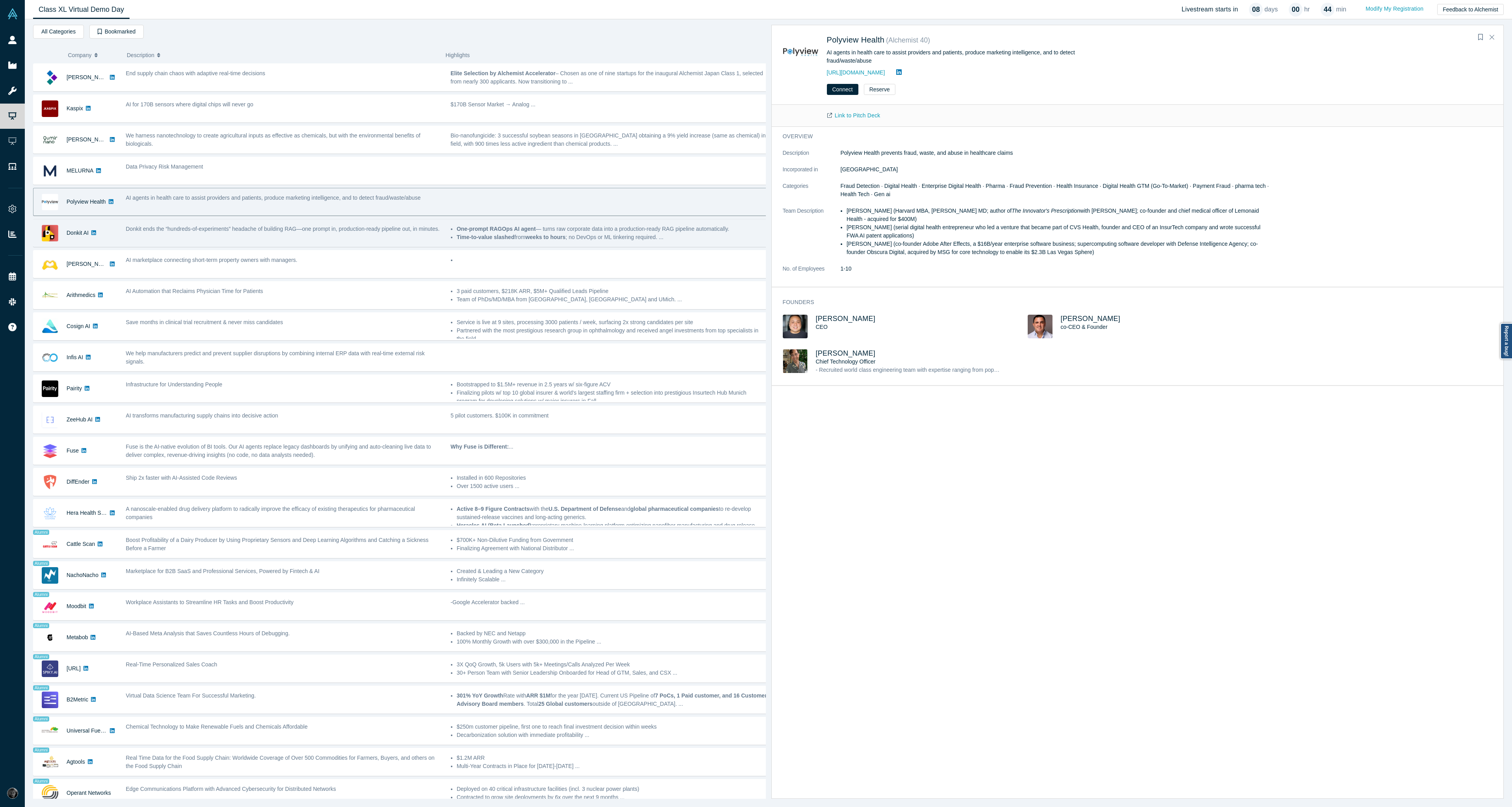
click at [352, 233] on div "Donkit ends the “hundreds-of-experiments” headache of building RAG—one prompt i…" at bounding box center [284, 229] width 316 height 8
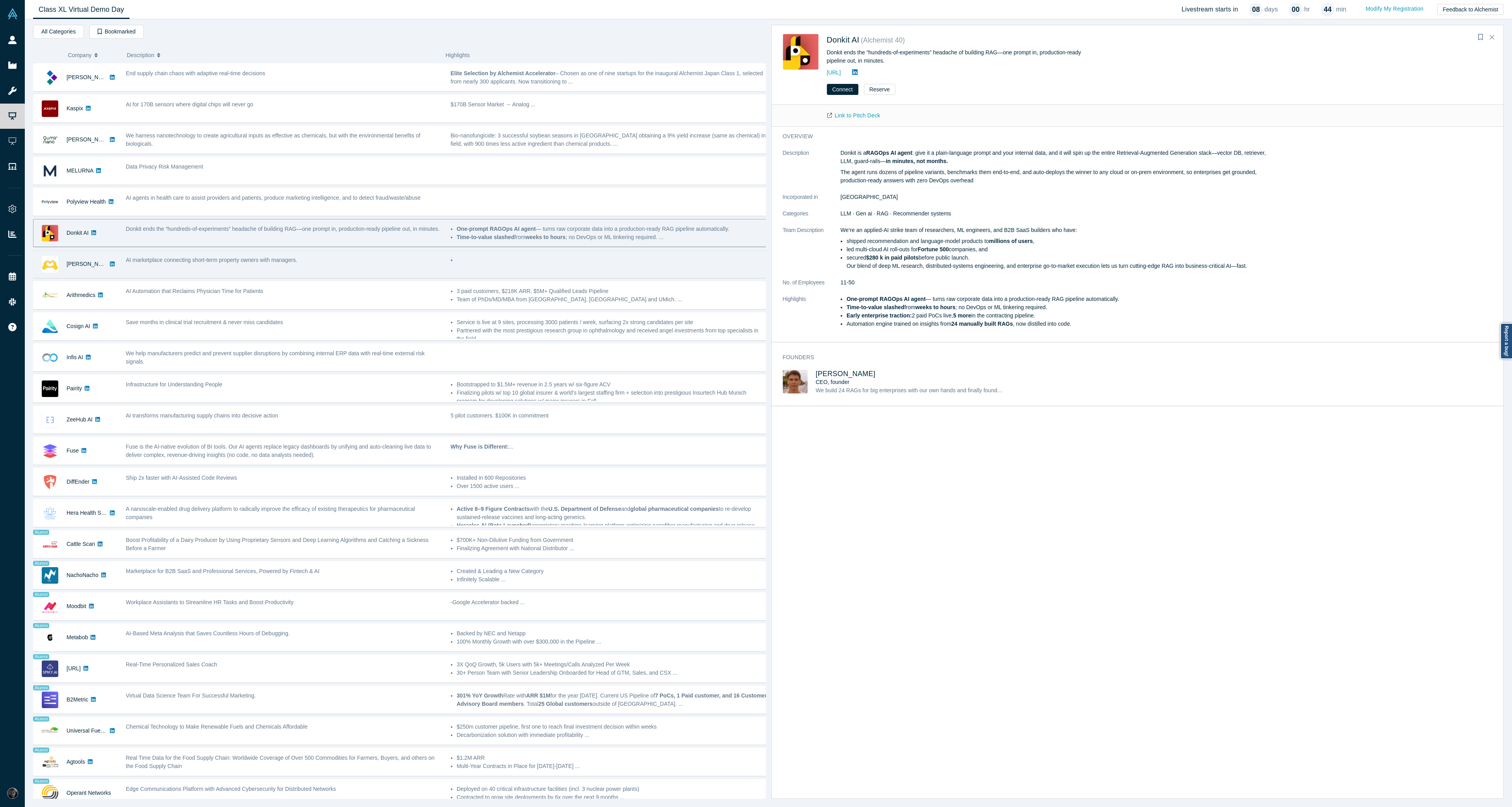
click at [353, 271] on div "AI marketplace connecting short-term property owners with managers." at bounding box center [284, 264] width 325 height 25
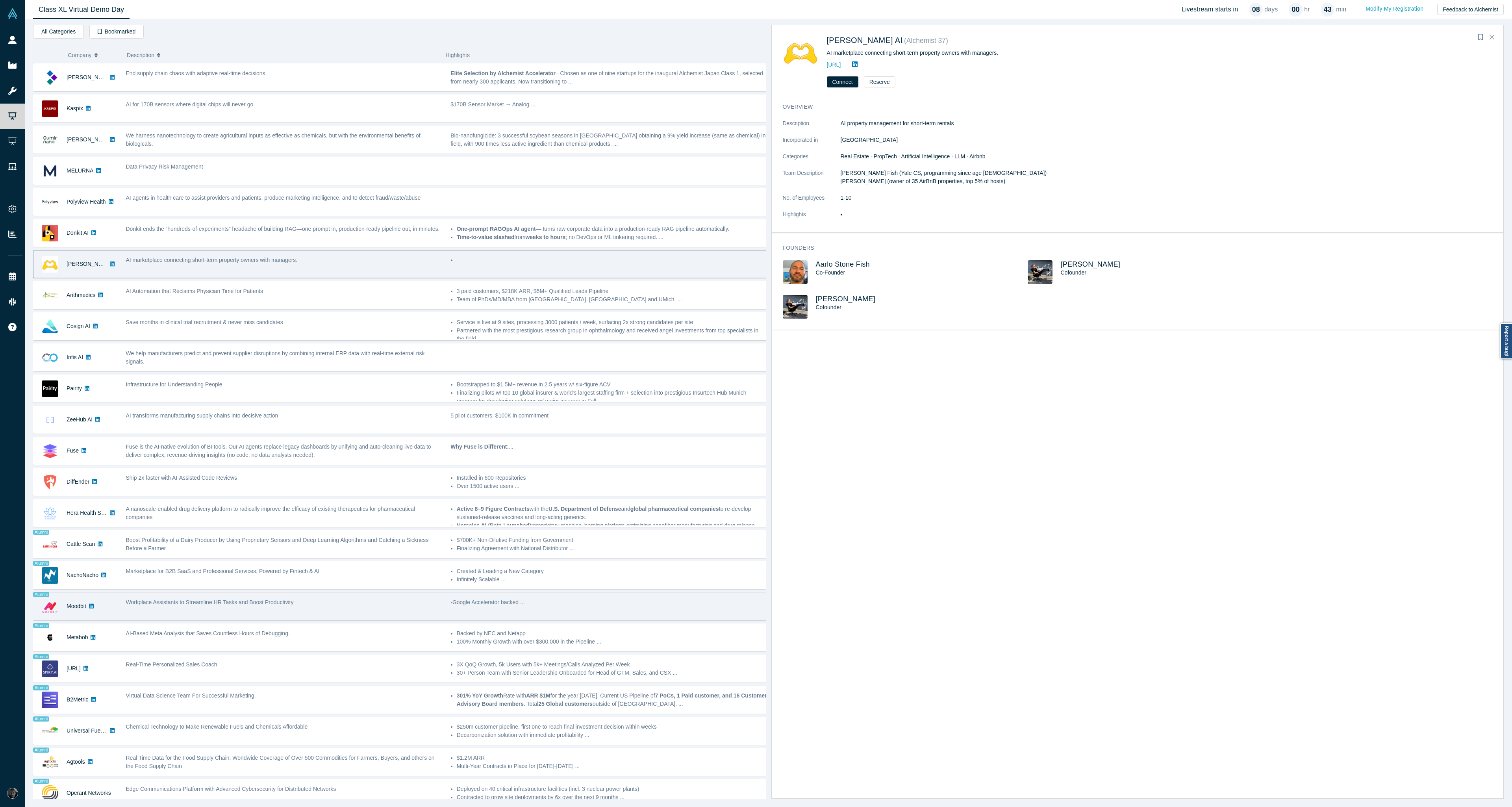
click at [283, 599] on span "Workplace Assistants to Streamline HR Tasks and Boost Productivity" at bounding box center [210, 602] width 168 height 6
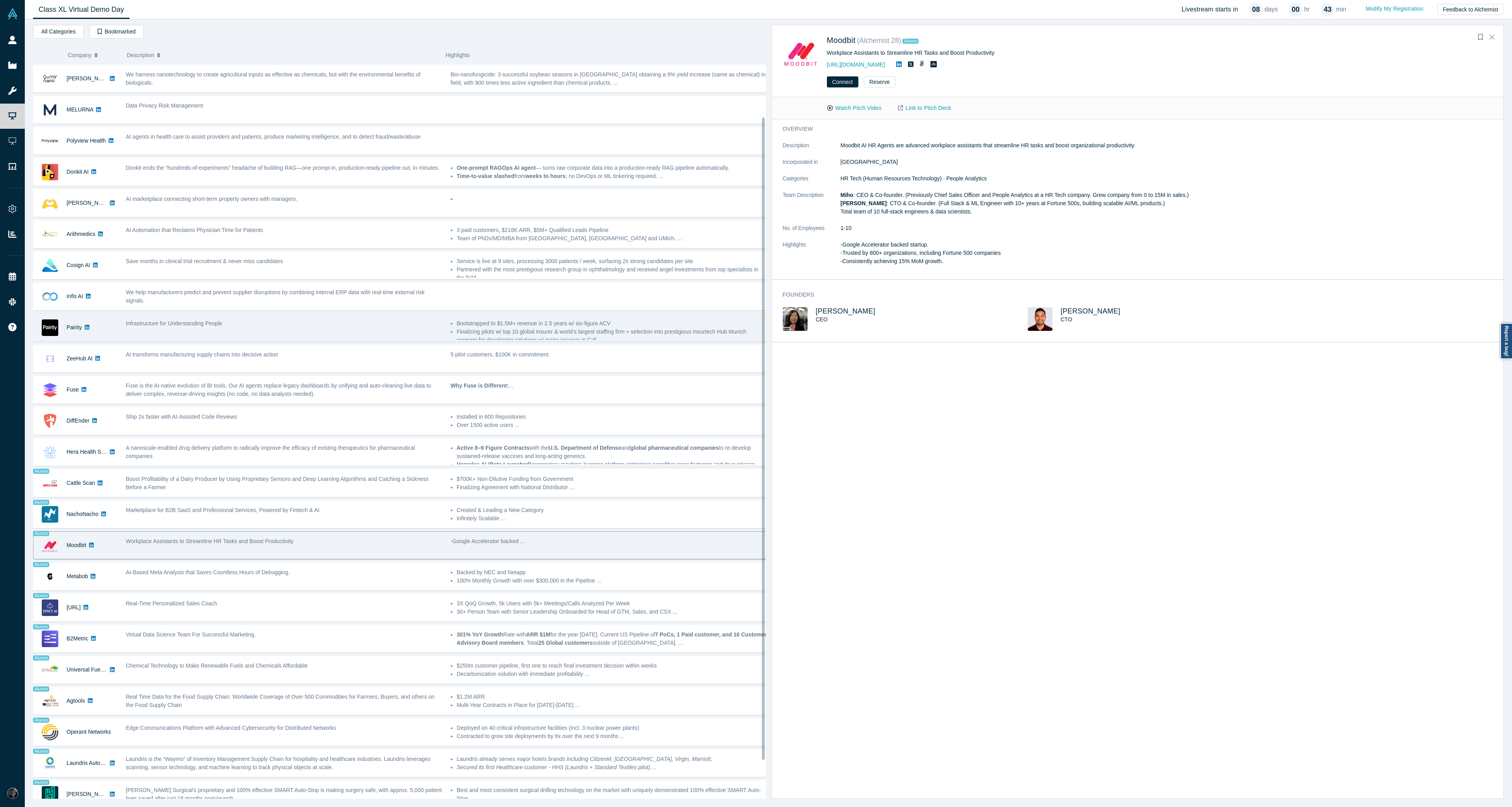
scroll to position [104, 0]
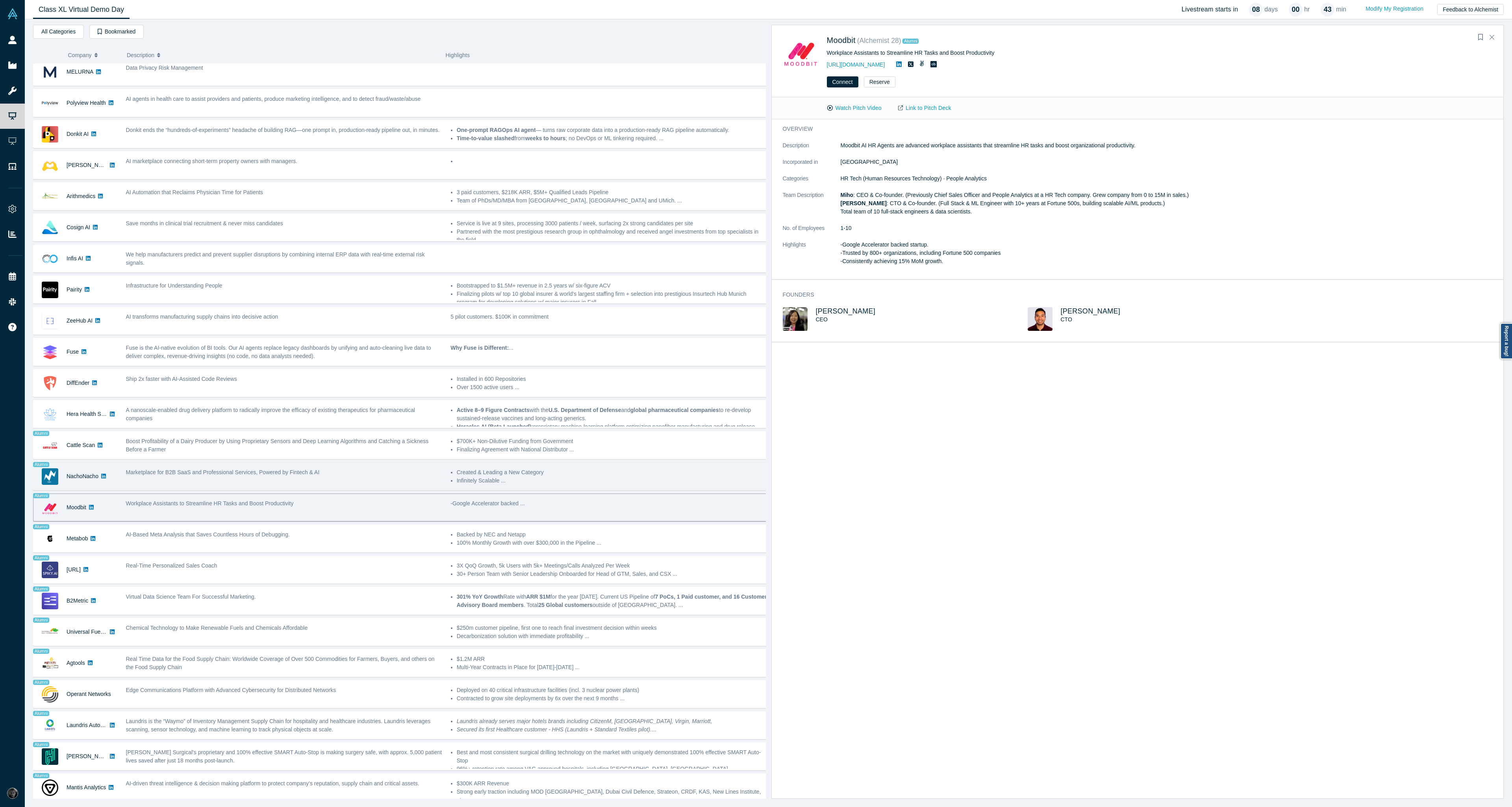
click at [374, 469] on div "Marketplace for B2B SaaS and Professional Services, Powered by Fintech & AI" at bounding box center [284, 472] width 316 height 8
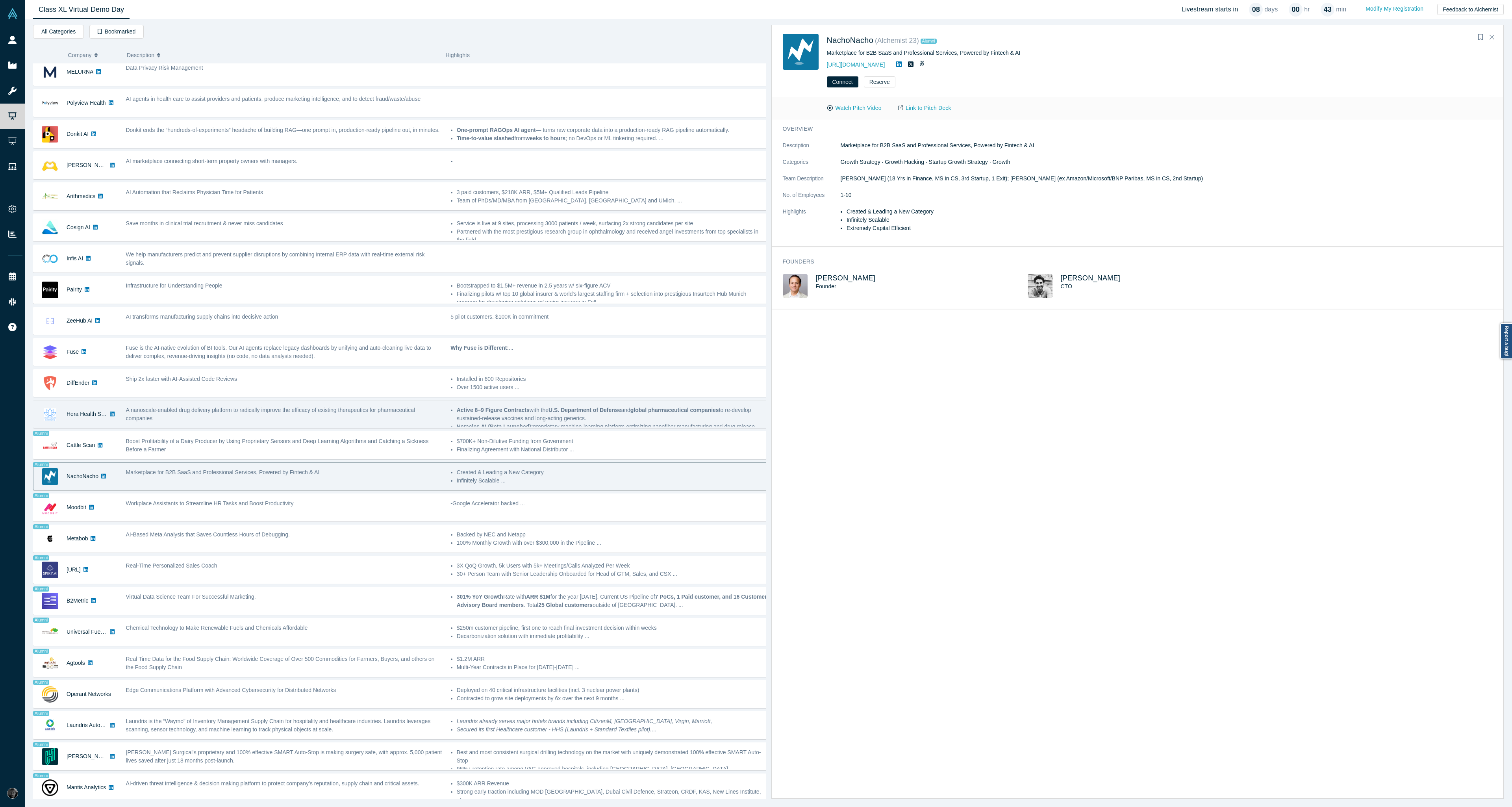
click at [362, 406] on div "A nanoscale-enabled drug delivery platform to radically improve the efficacy of…" at bounding box center [284, 414] width 316 height 16
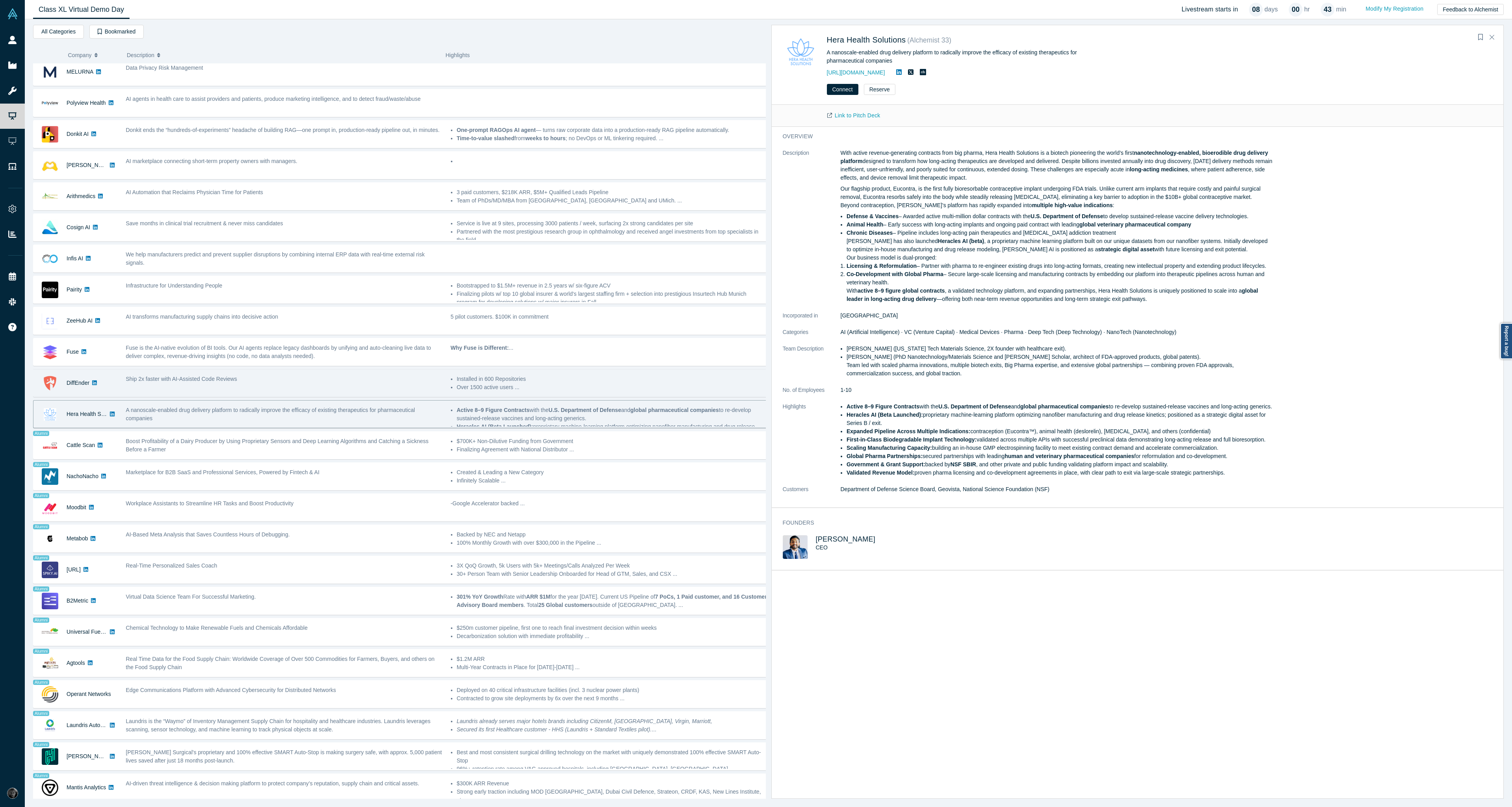
click at [364, 380] on div "Ship 2x faster with AI-Assisted Code Reviews" at bounding box center [284, 383] width 325 height 25
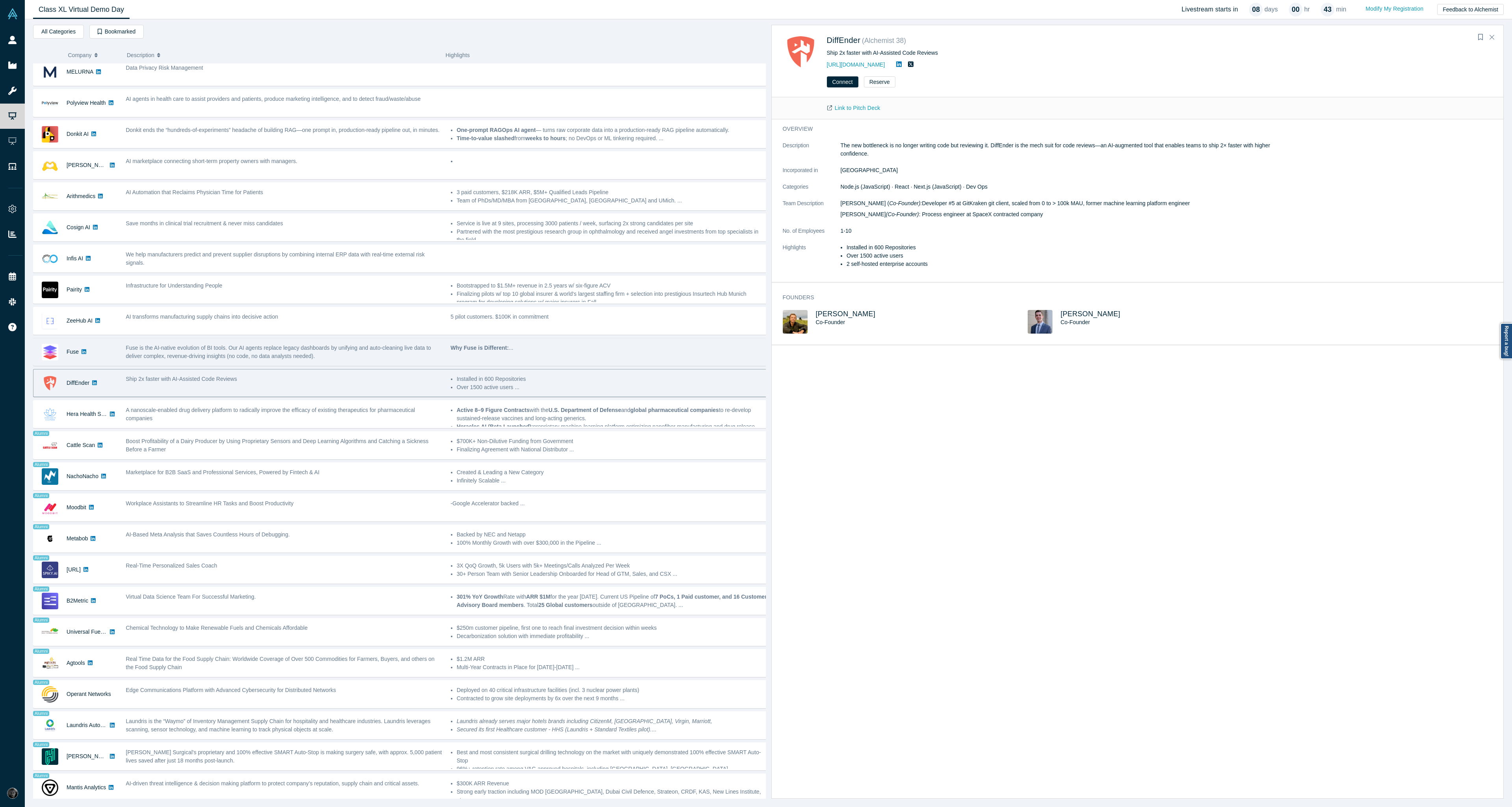
click at [373, 352] on div "Fuse is the AI-native evolution of BI tools. Our AI agents replace legacy dashb…" at bounding box center [284, 352] width 316 height 16
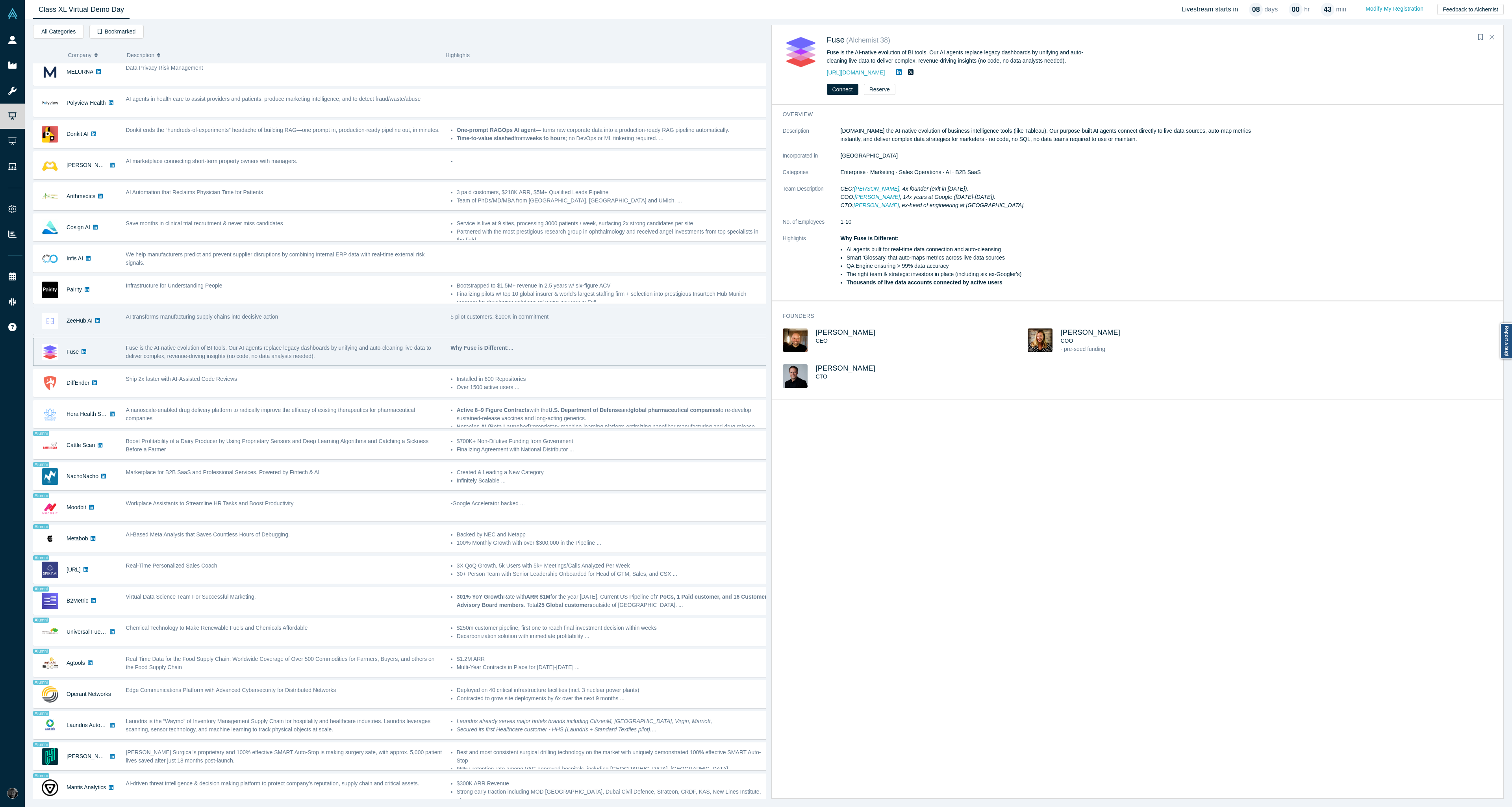
click at [382, 308] on div "AI transforms manufacturing supply chains into decisive action" at bounding box center [284, 320] width 325 height 25
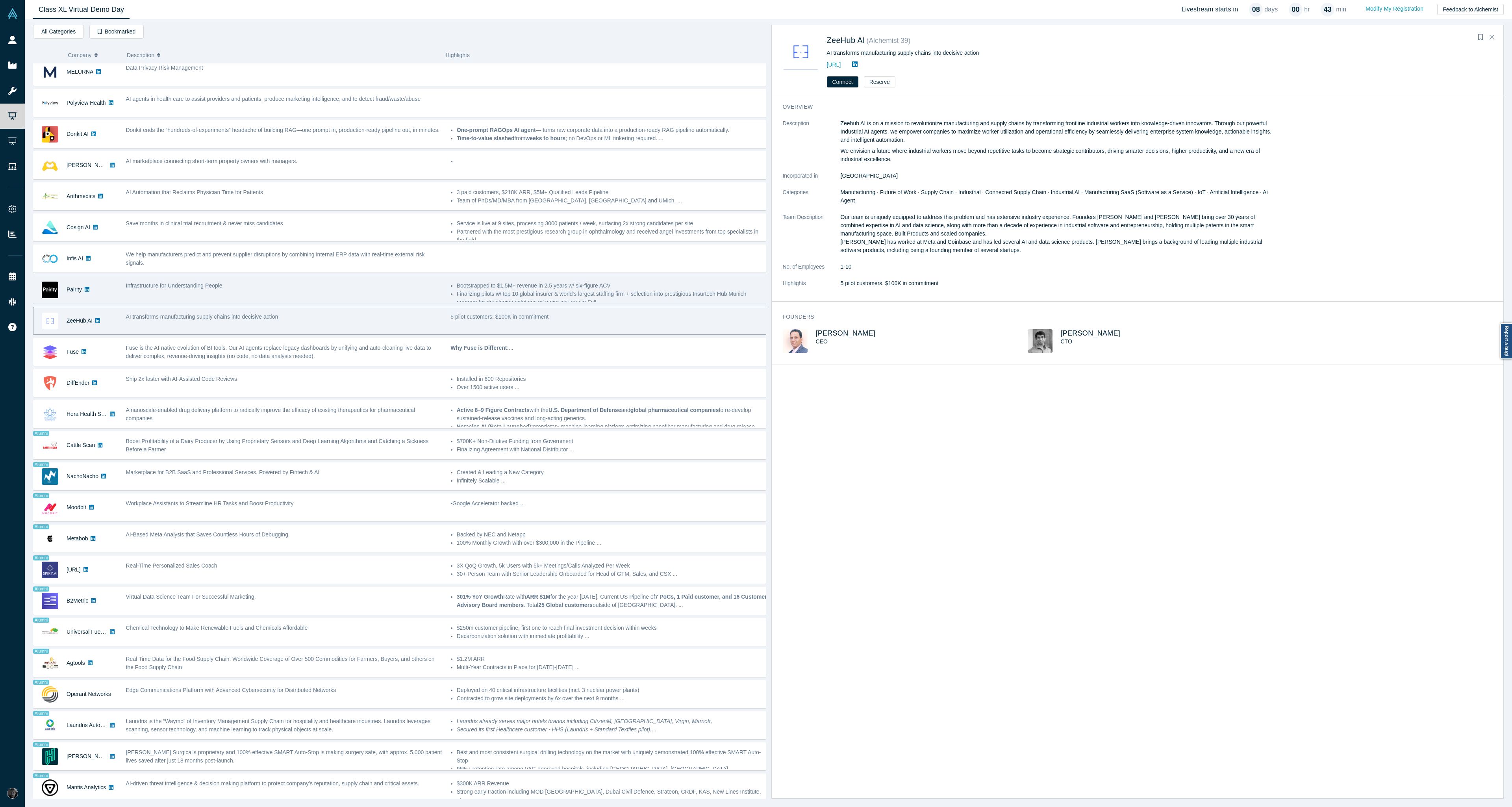
click at [335, 277] on div "Infrastructure for Understanding People" at bounding box center [284, 289] width 325 height 25
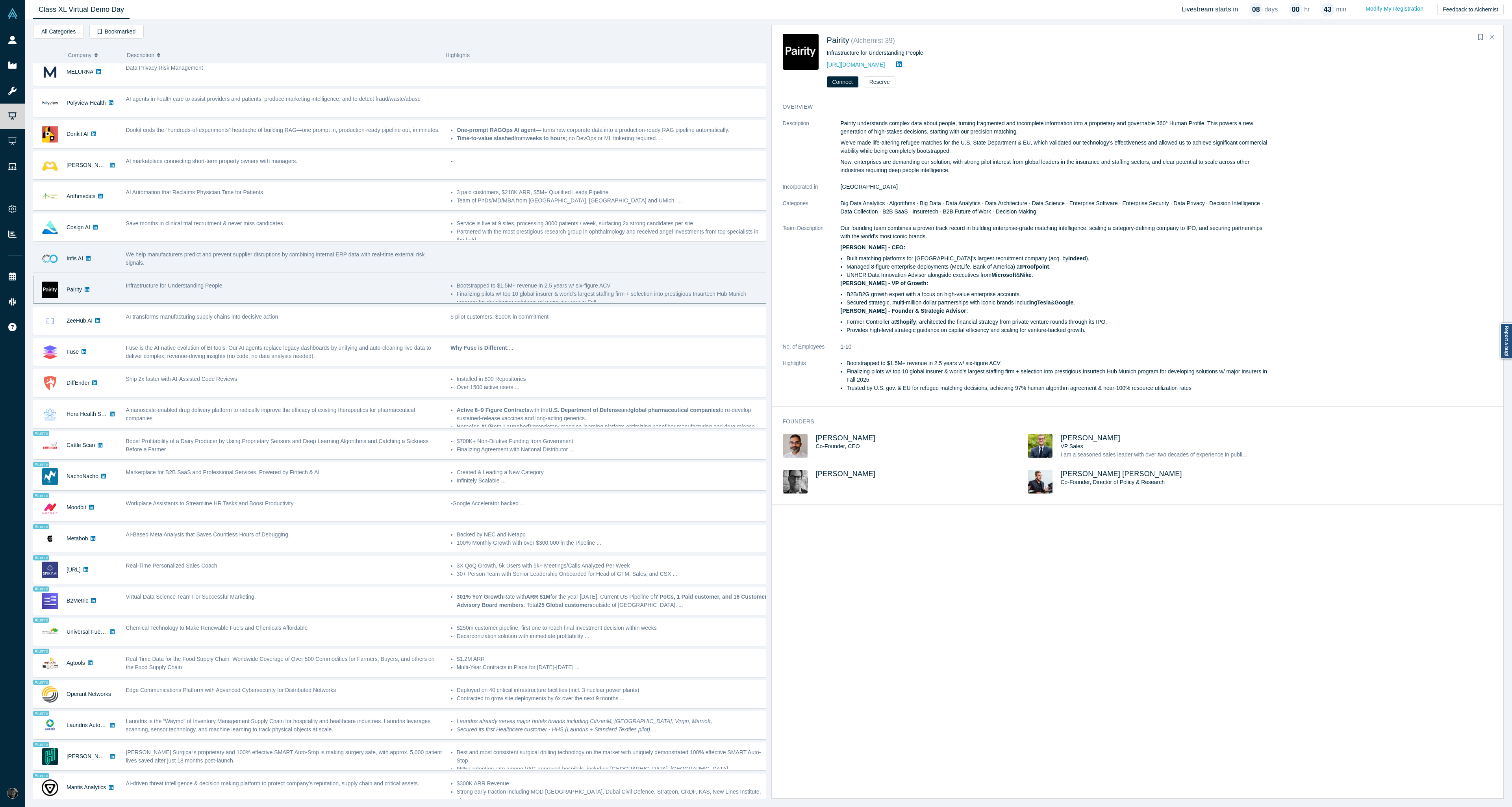
click at [341, 260] on div "We help manufacturers predict and prevent supplier disruptions by combining int…" at bounding box center [284, 259] width 316 height 16
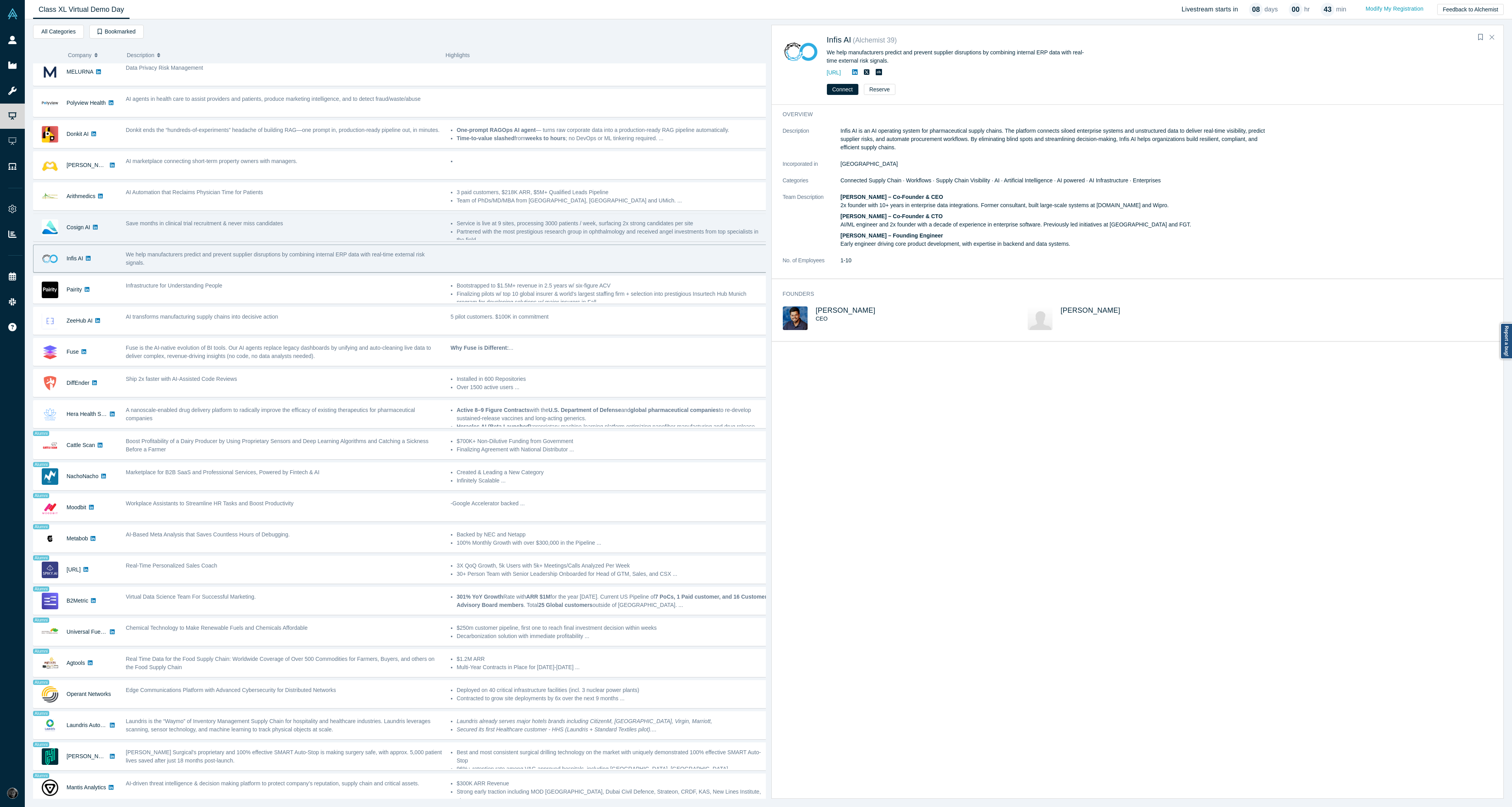
click at [377, 220] on div "Save months in clinical trial recruitment & never miss candidates" at bounding box center [284, 224] width 316 height 8
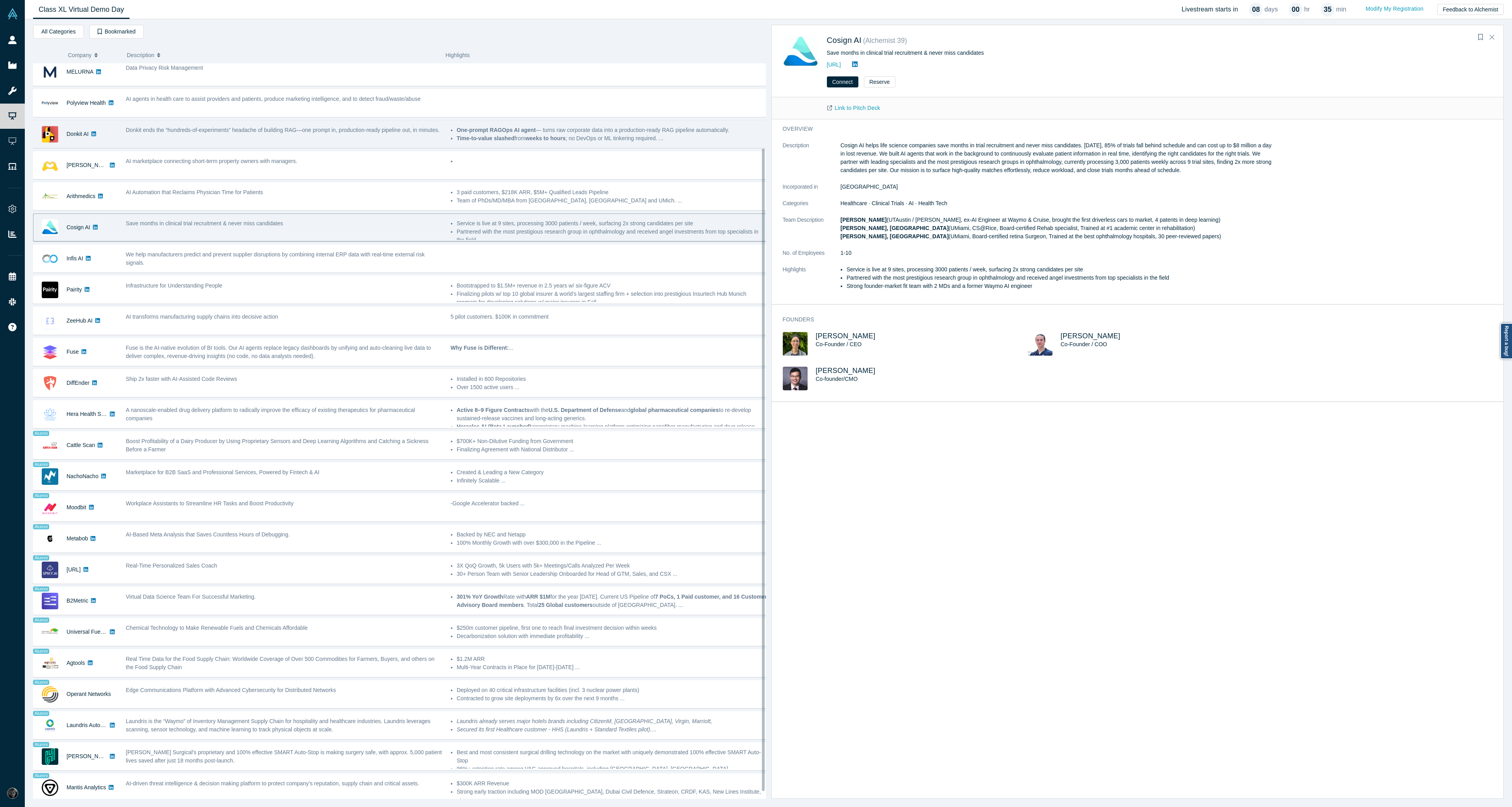
scroll to position [0, 0]
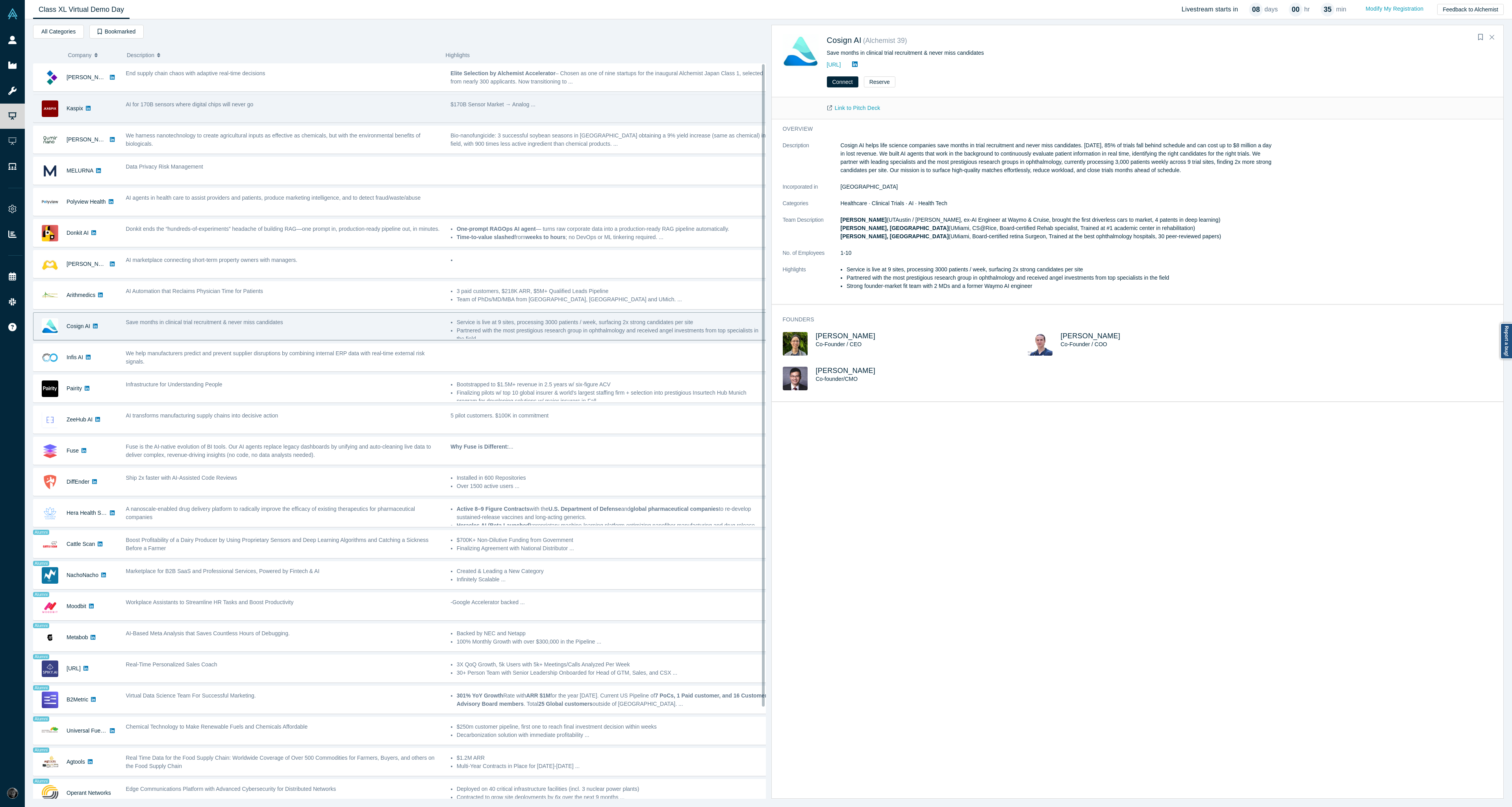
click at [440, 120] on div "AI for 170B sensors where digital chips will never go" at bounding box center [284, 109] width 325 height 25
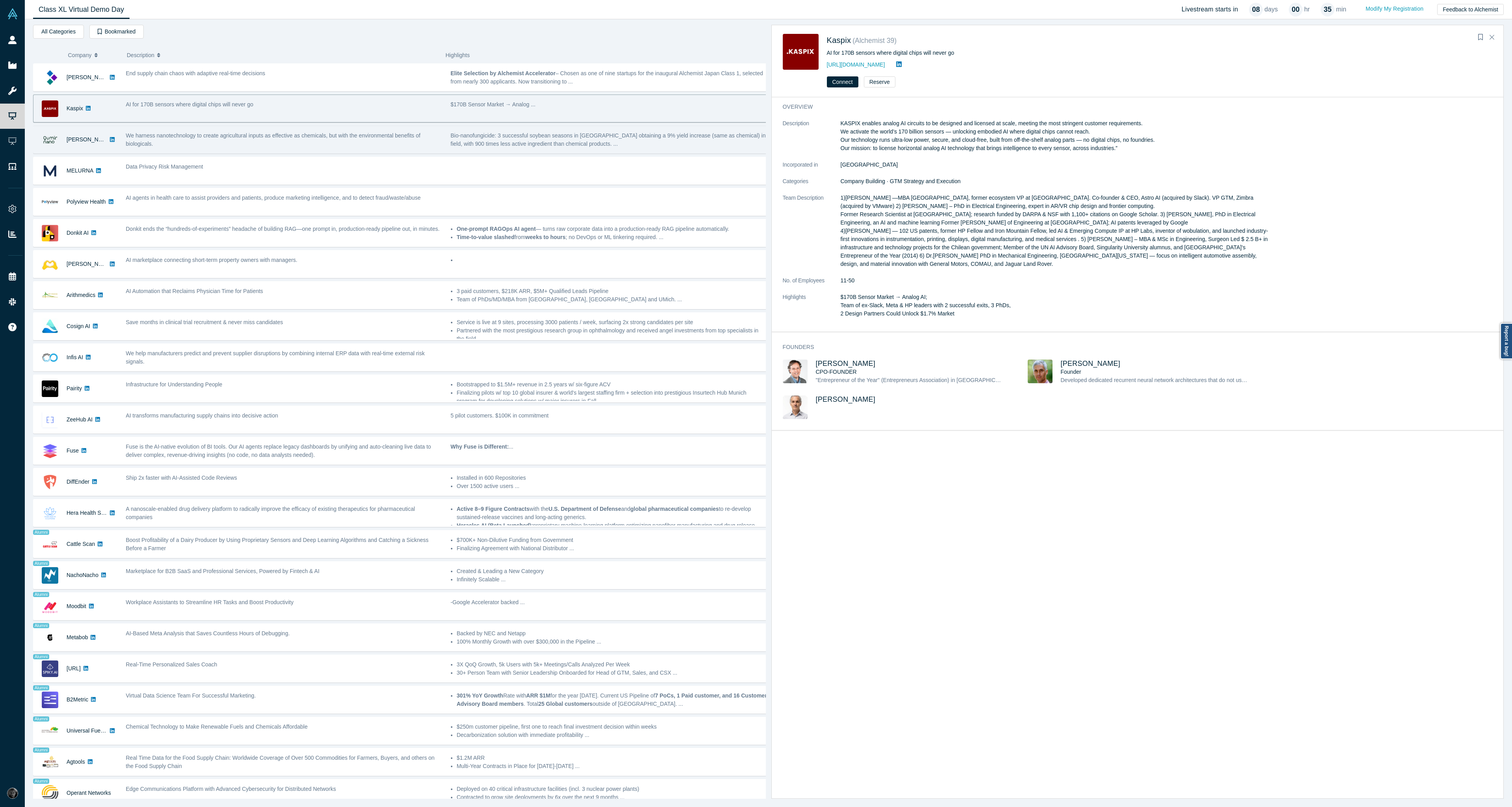
click at [437, 153] on div "[PERSON_NAME] We harness nanotechnology to create agricultural inputs as effect…" at bounding box center [402, 140] width 738 height 28
click at [523, 144] on p "Bio-nanofungicide: 3 successful soybean seasons in [GEOGRAPHIC_DATA] obtaining …" at bounding box center [608, 140] width 316 height 16
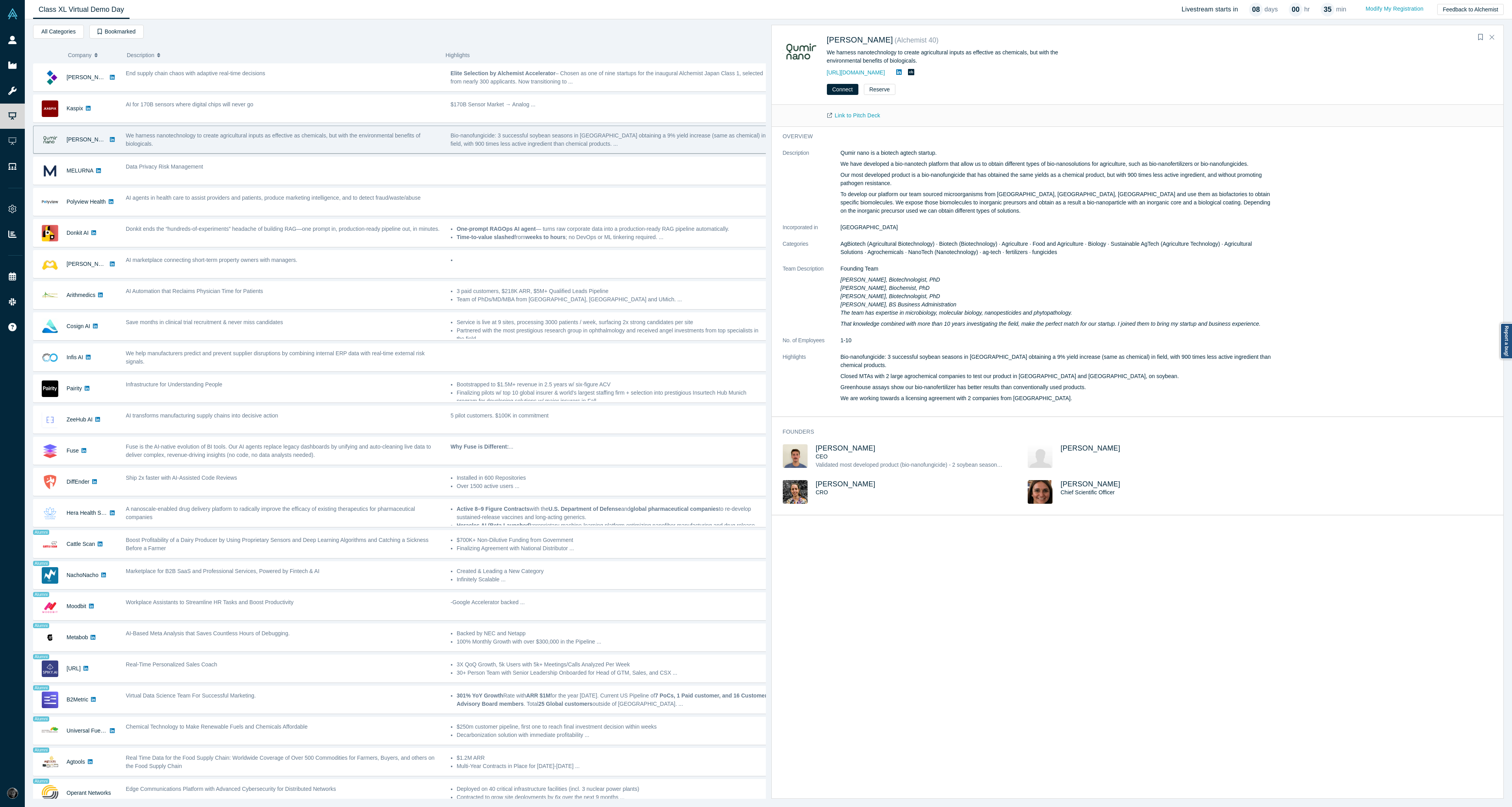
click at [536, 185] on div "Kimaru AI End supply chain chaos with adaptive real-time decisions CEO [PERSON_…" at bounding box center [402, 482] width 738 height 837
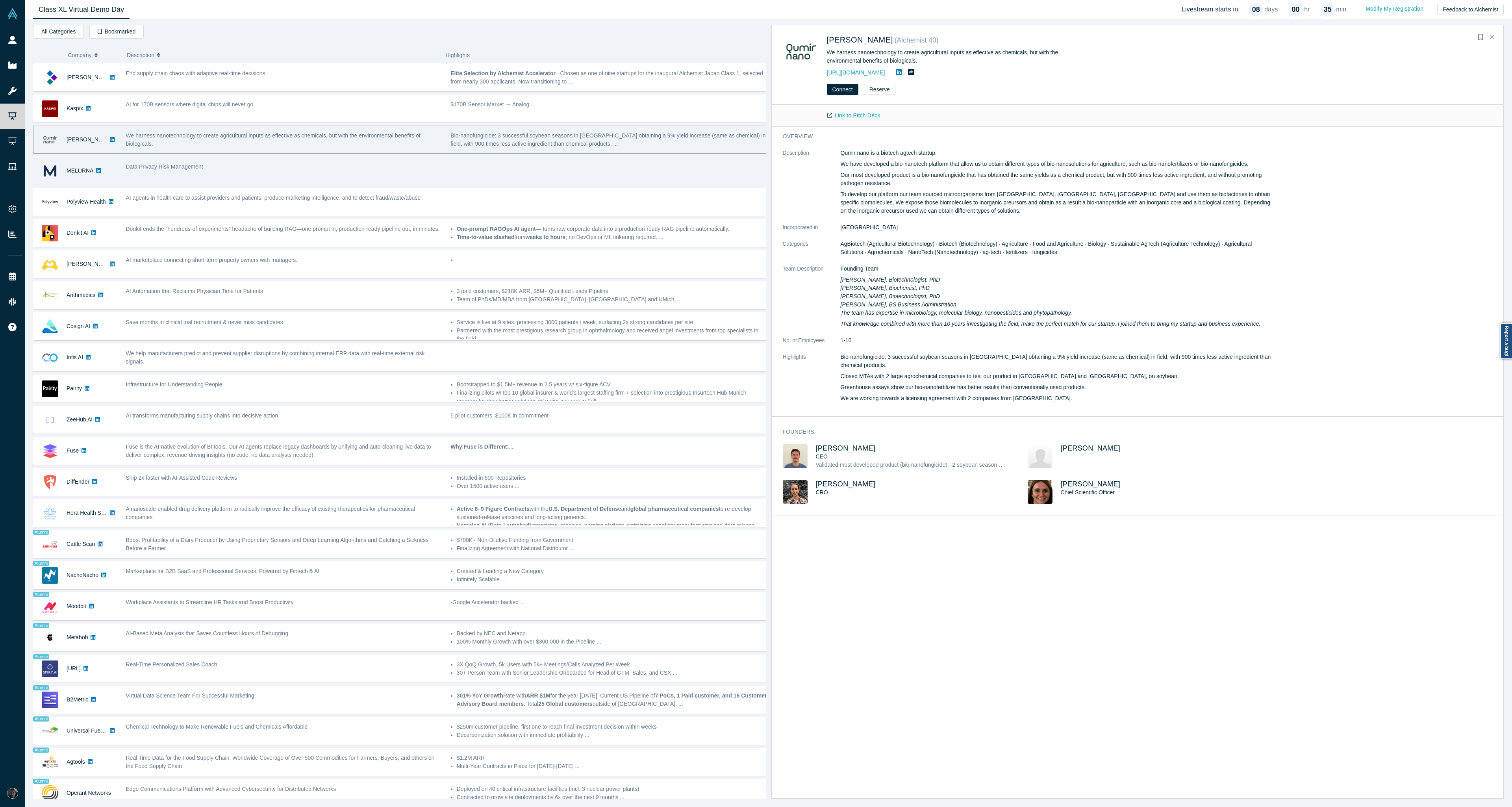
click at [496, 174] on div at bounding box center [609, 171] width 325 height 25
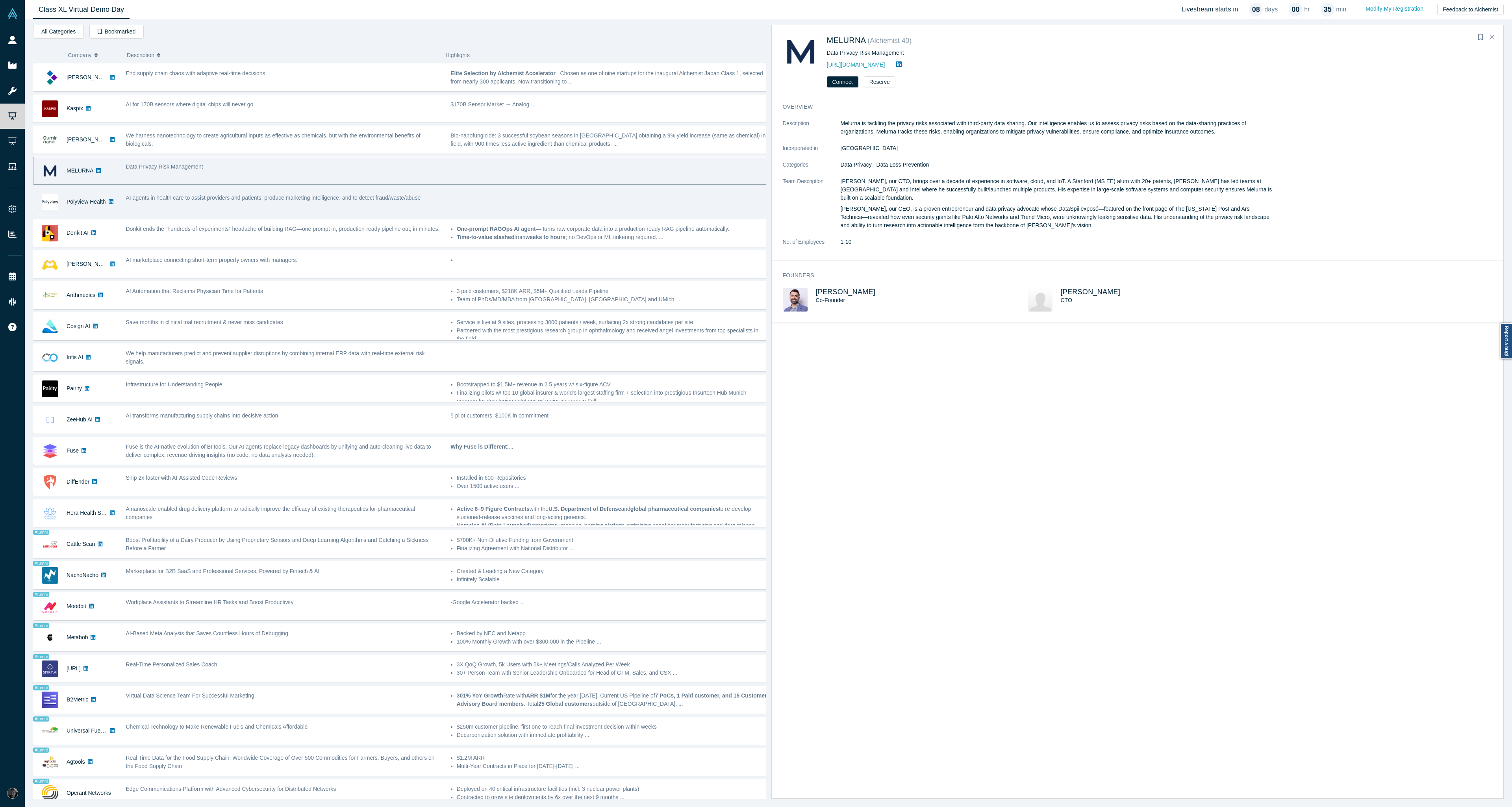
click at [473, 200] on div at bounding box center [609, 202] width 325 height 25
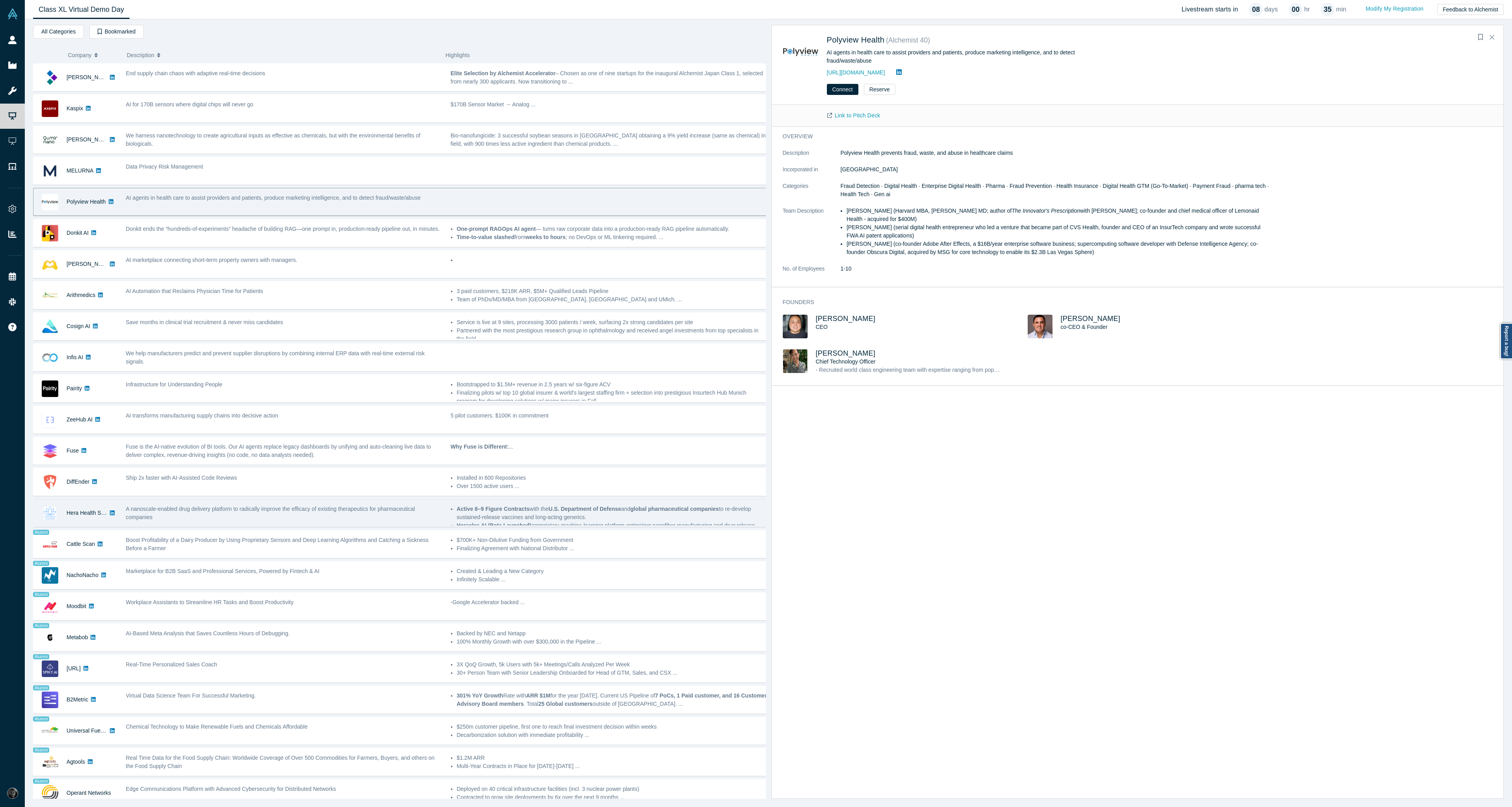
click at [436, 518] on div "A nanoscale-enabled drug delivery platform to radically improve the efficacy of…" at bounding box center [284, 513] width 316 height 16
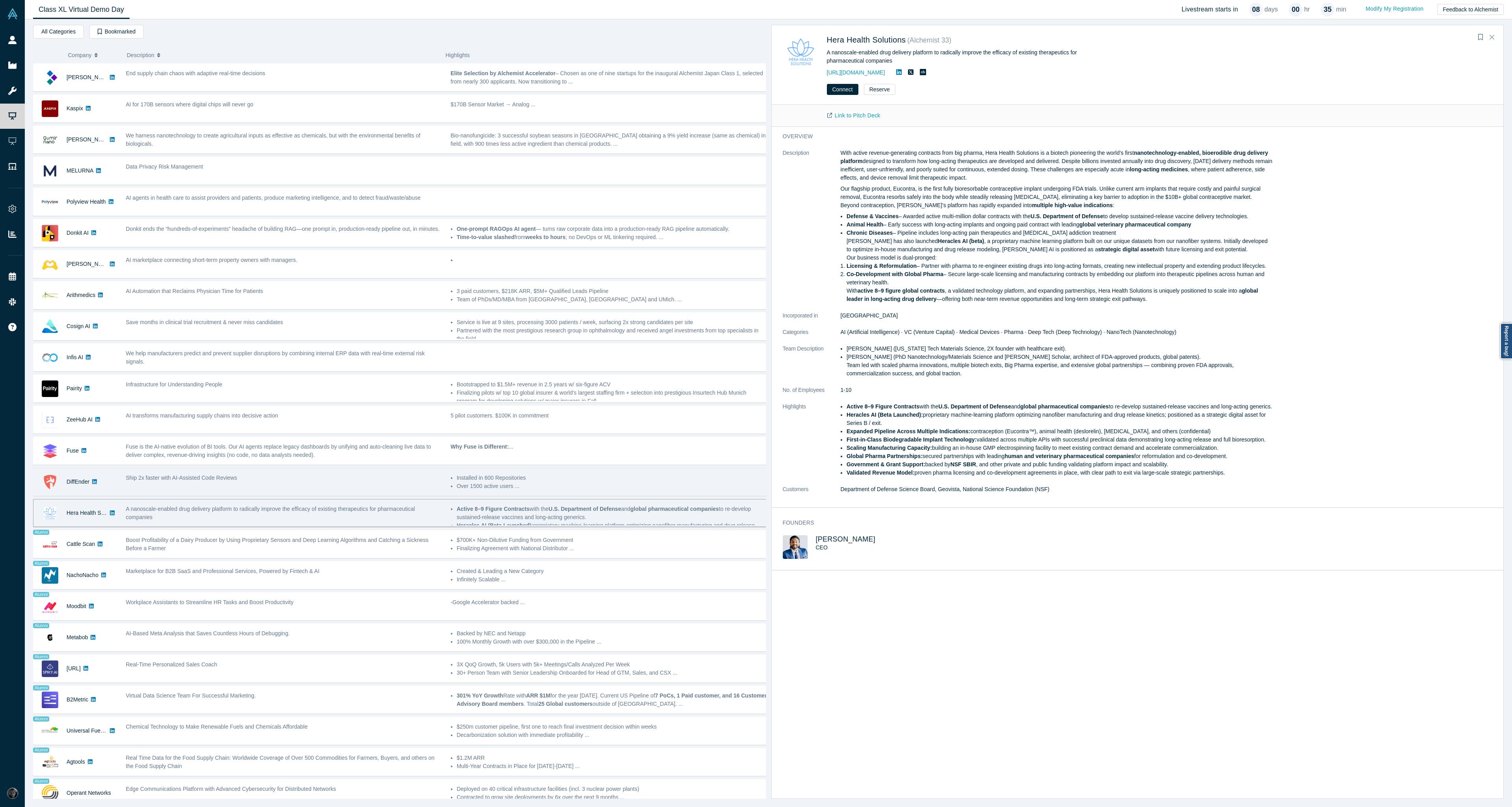
click at [429, 479] on div "Ship 2x faster with AI-Assisted Code Reviews" at bounding box center [284, 478] width 316 height 8
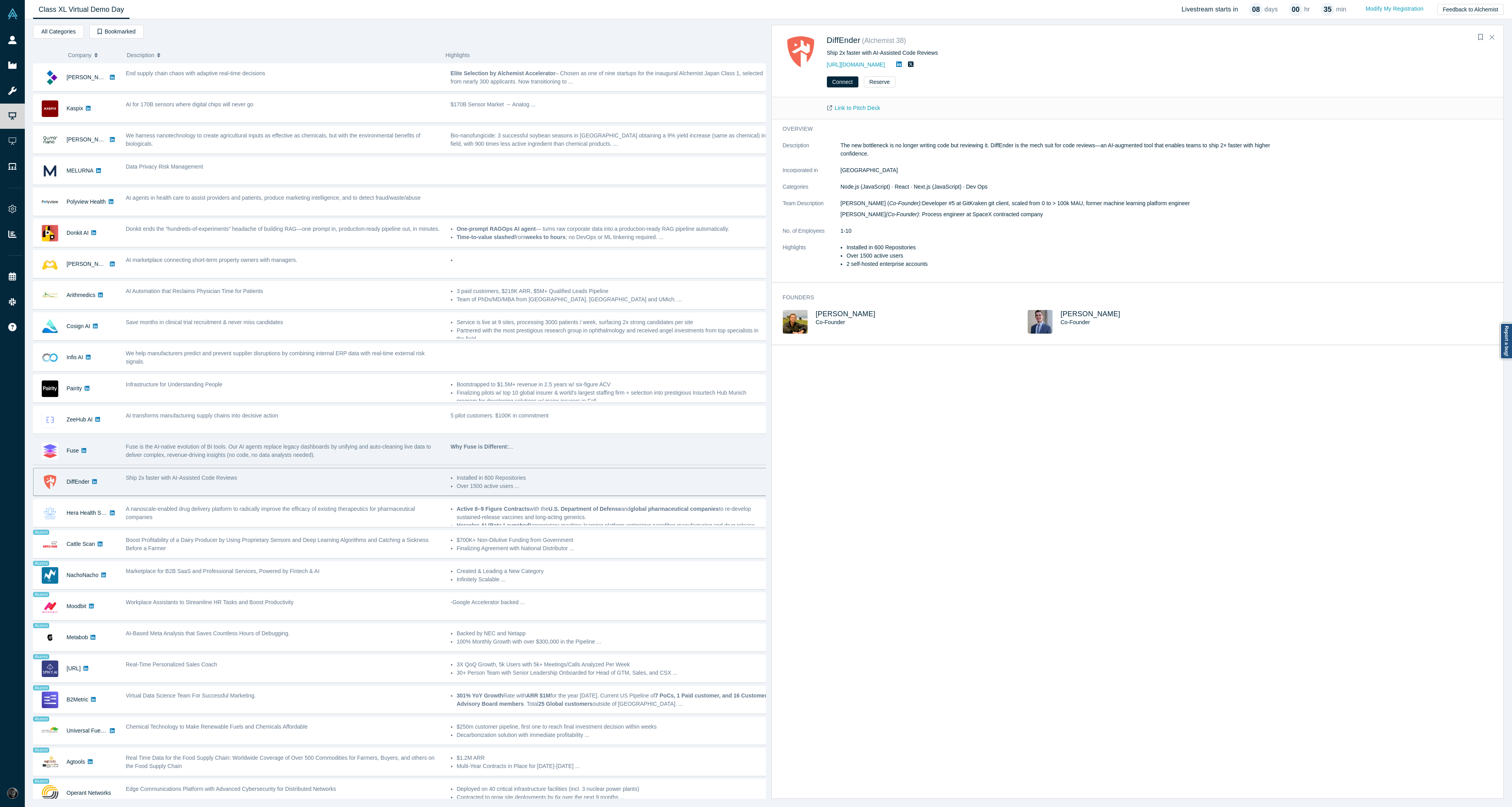
click at [438, 451] on div "Fuse is the AI-native evolution of BI tools. Our AI agents replace legacy dashb…" at bounding box center [284, 451] width 316 height 16
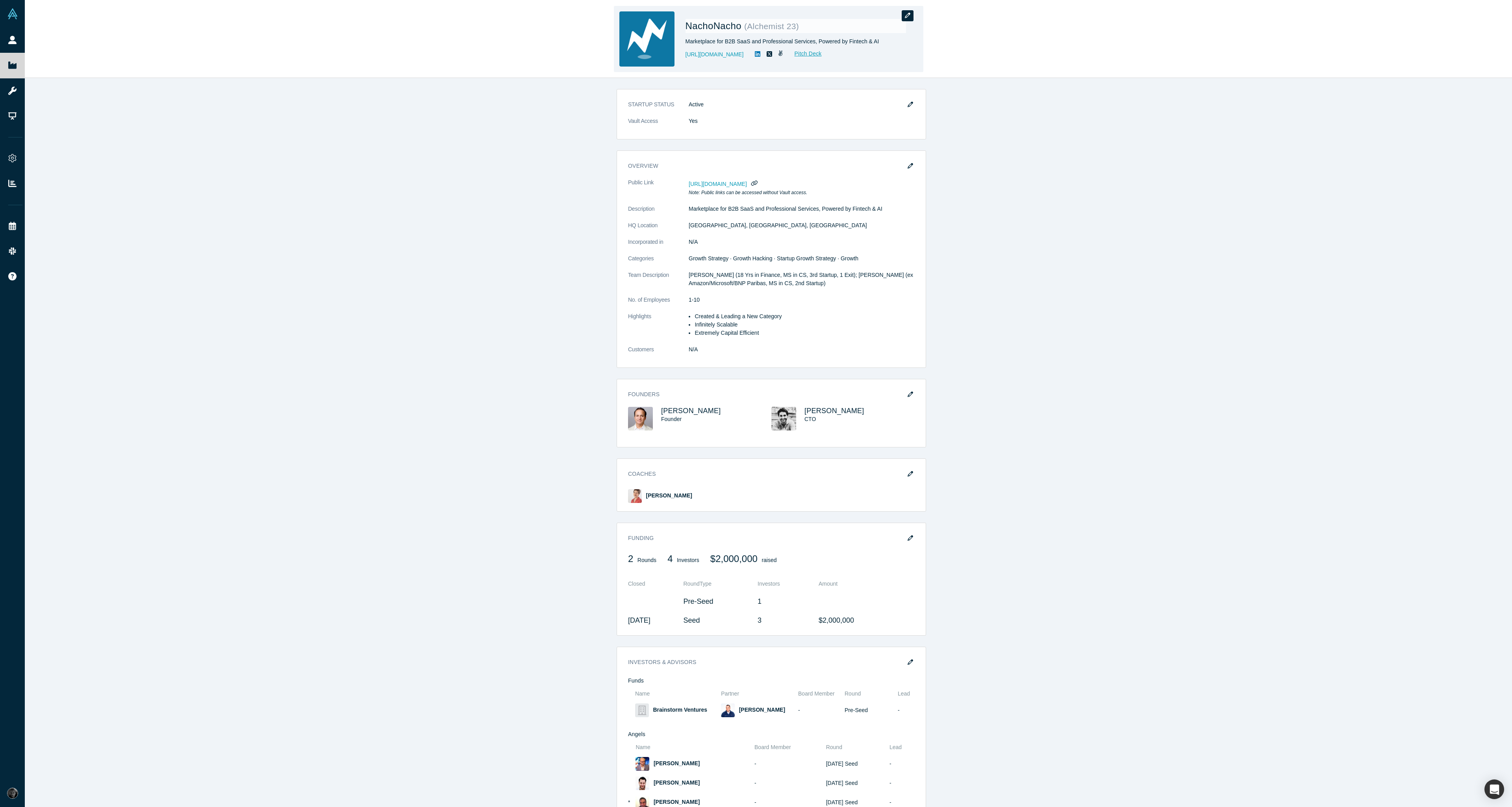
click at [908, 12] on icon "button" at bounding box center [907, 15] width 5 height 5
